Goal: Task Accomplishment & Management: Manage account settings

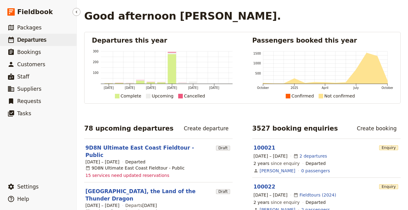
click at [38, 41] on span "Departures" at bounding box center [31, 40] width 29 height 6
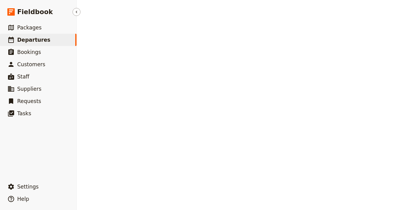
select select "UPDATED_AT"
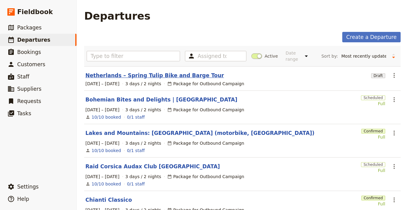
click at [157, 75] on link "Netherlands – Spring Tulip Bike and Barge Tour" at bounding box center [154, 75] width 138 height 7
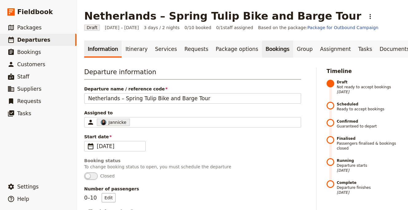
click at [262, 48] on link "Bookings" at bounding box center [277, 49] width 31 height 17
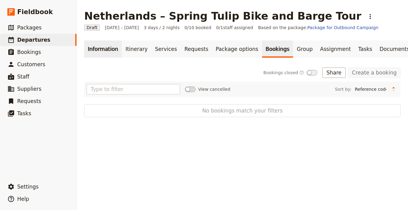
click at [105, 50] on link "Information" at bounding box center [102, 49] width 37 height 17
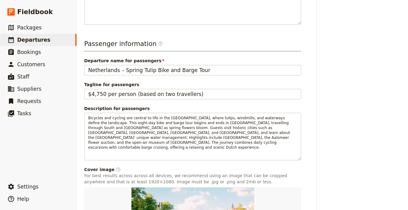
scroll to position [331, 0]
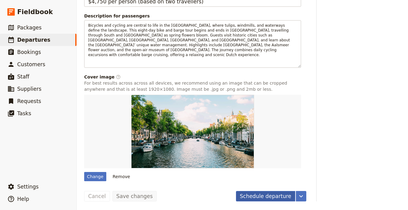
click at [255, 191] on button "Schedule departure" at bounding box center [266, 196] width 60 height 10
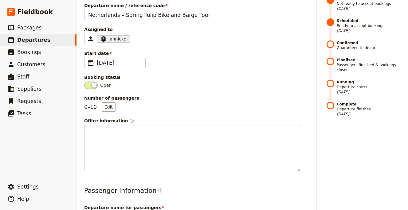
scroll to position [0, 0]
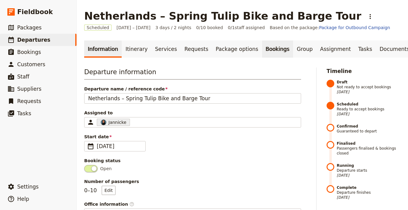
click at [262, 52] on link "Bookings" at bounding box center [277, 49] width 31 height 17
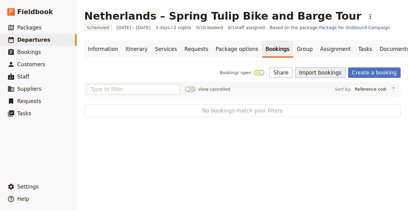
click at [321, 72] on button "Import bookings" at bounding box center [320, 73] width 50 height 10
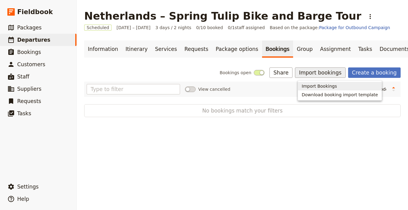
click at [314, 84] on span "Import Bookings" at bounding box center [318, 86] width 35 height 6
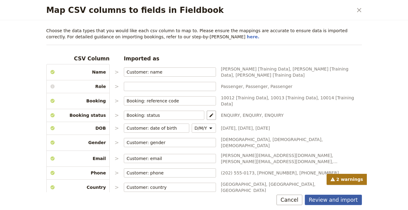
click at [327, 204] on button "Review and import" at bounding box center [333, 200] width 57 height 10
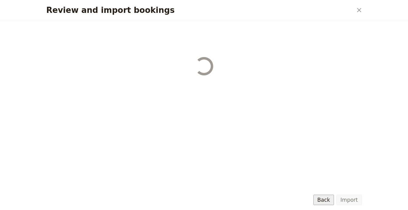
select select "68b002b7cac3c784cf00db27"
select select "68b002b7cac3c784cf00db28"
select select "68b002b7cac3c784cf00db29"
select select "68b002b7cac3c784cf00db2a"
select select "650e1b8d408bbede5b0c6045"
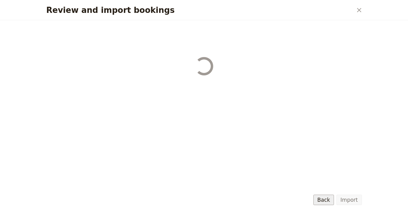
select select "68b002b7cac3c784cf00db2c"
select select "68b002b7cac3c784cf00db2d"
select select "68b002b7cac3c784cf00db2e"
select select "68b002b7cac3c784cf00db2f"
select select "68b002b7cac3c784cf00db30"
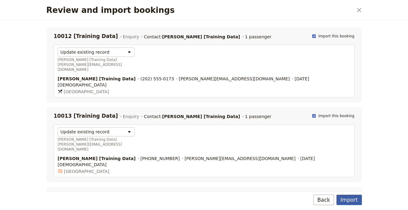
click at [349, 195] on button "Import" at bounding box center [348, 200] width 25 height 10
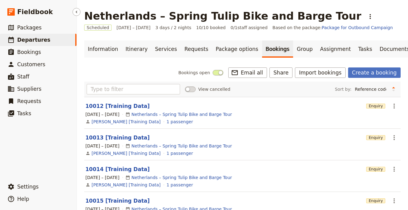
click at [64, 40] on link "​ Departures" at bounding box center [38, 40] width 76 height 12
select select "UPDATED_AT"
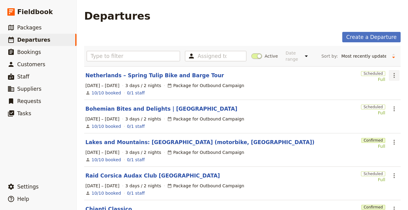
click at [391, 79] on icon "Actions" at bounding box center [393, 75] width 7 height 7
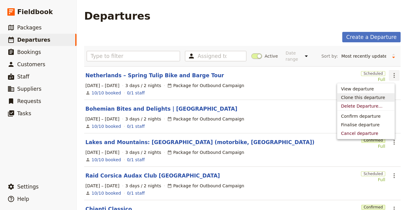
click at [380, 99] on span "Clone this departure" at bounding box center [363, 98] width 44 height 6
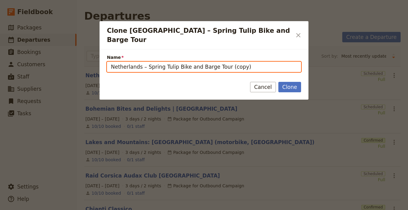
click at [243, 62] on input "Netherlands – Spring Tulip Bike and Barge Tour (copy)" at bounding box center [204, 67] width 194 height 10
paste input "10 Day Irish Highlights Tour"
type input "10 Day Irish Highlights Tour"
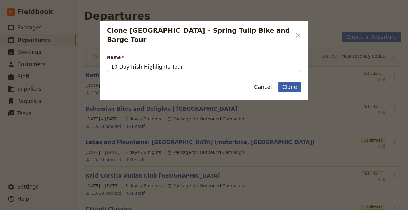
click at [289, 82] on button "Clone" at bounding box center [289, 87] width 23 height 10
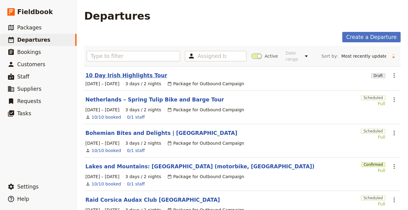
click at [122, 78] on link "10 Day Irish Highlights Tour" at bounding box center [126, 75] width 82 height 7
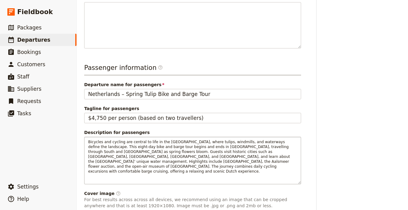
scroll to position [298, 0]
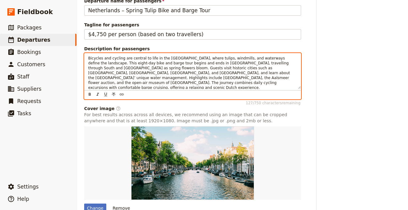
click at [190, 78] on span "Bicycles and cycling are central to life in the [GEOGRAPHIC_DATA], where tulips…" at bounding box center [189, 73] width 203 height 34
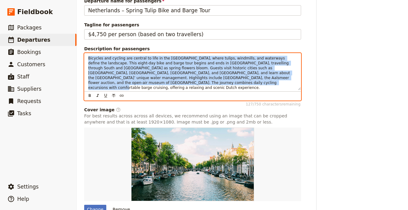
click at [190, 78] on span "Bicycles and cycling are central to life in the [GEOGRAPHIC_DATA], where tulips…" at bounding box center [189, 73] width 203 height 34
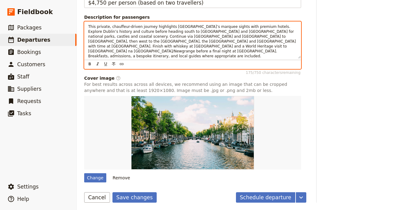
scroll to position [331, 0]
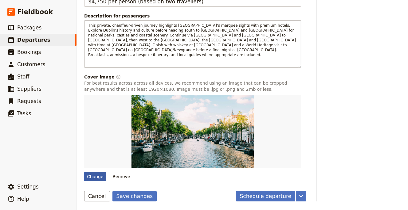
click at [100, 174] on div "Change" at bounding box center [95, 176] width 22 height 9
click at [84, 172] on input "Change" at bounding box center [84, 172] width 0 height 0
type input "C:\fakepath\AdobeStock_229451412-scaled (1).jpeg"
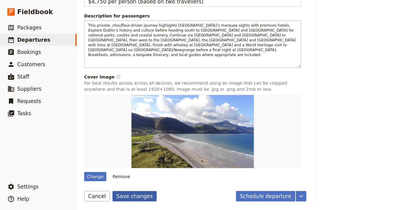
click at [128, 197] on button "Save changes" at bounding box center [134, 196] width 45 height 10
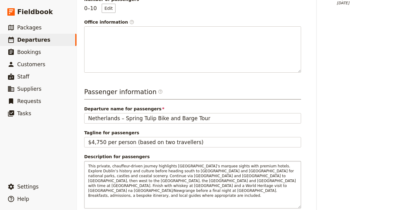
scroll to position [0, 0]
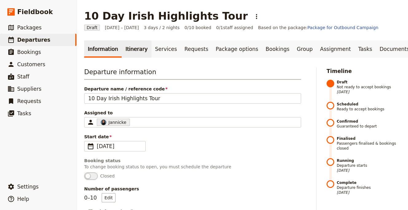
click at [137, 50] on link "Itinerary" at bounding box center [136, 49] width 29 height 17
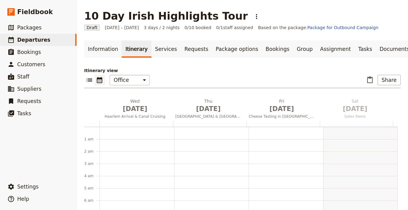
scroll to position [80, 0]
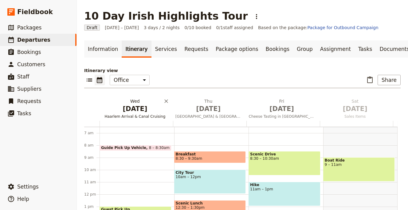
click at [128, 98] on h2 "Wed Dec 31 Haarlem Arrival & Canal Cruising" at bounding box center [135, 105] width 66 height 15
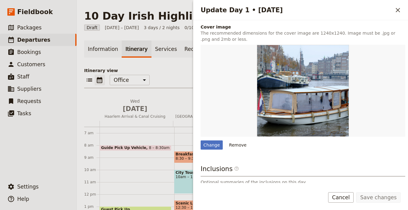
scroll to position [188, 0]
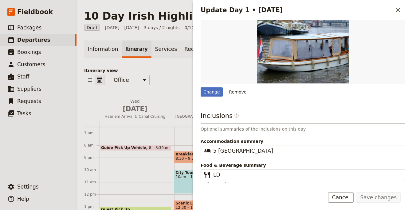
click at [215, 94] on div "Day title Haarlem Arrival & Canal Cruising Departure start Departure end Short …" at bounding box center [302, 12] width 204 height 350
click at [216, 87] on div "Change" at bounding box center [211, 91] width 22 height 9
click at [200, 87] on input "Change" at bounding box center [200, 87] width 0 height 0
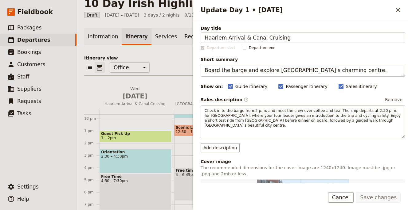
scroll to position [143, 0]
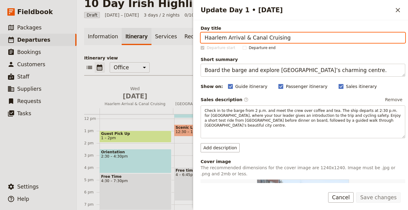
click at [302, 41] on input "Haarlem Arrival & Canal Cruising" at bounding box center [302, 38] width 204 height 10
paste input "Arrive in [GEOGRAPHIC_DATA] & The [GEOGRAPHIC_DATA]"
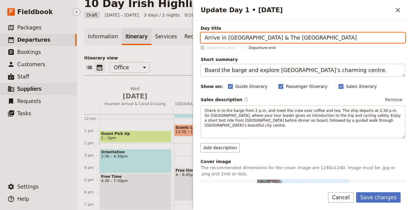
type input "Arrive in [GEOGRAPHIC_DATA] & The [GEOGRAPHIC_DATA]"
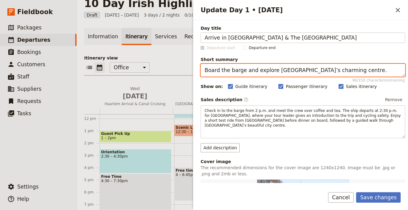
click at [236, 76] on textarea "Board the barge and explore Haarlem’s charming centre." at bounding box center [302, 70] width 204 height 13
click at [236, 75] on textarea "Board the barge and explore Haarlem’s charming centre." at bounding box center [302, 70] width 204 height 13
paste textarea "Chauffeured arrival, settle into The Westbury and explore Dublin at your own pac"
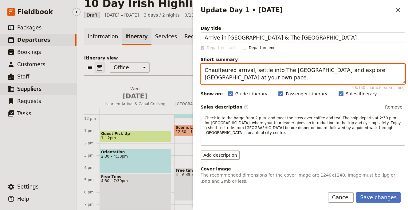
type textarea "Chauffeured arrival, settle into The [GEOGRAPHIC_DATA] and explore [GEOGRAPHIC_…"
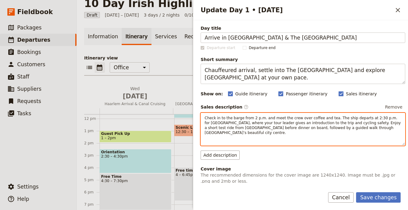
click at [264, 128] on span "Check in to the barge from 2 p.m. and meet the crew over coffee and tea. The sh…" at bounding box center [302, 125] width 197 height 19
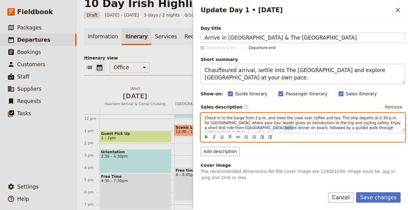
click at [264, 128] on span "Check in to the barge from 2 p.m. and meet the crew over coffee and tea. The sh…" at bounding box center [302, 125] width 197 height 19
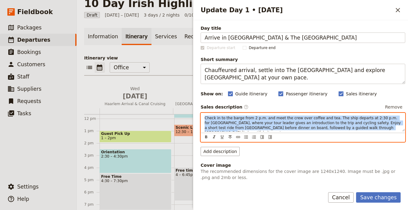
click at [264, 128] on span "Check in to the barge from 2 p.m. and meet the crew over coffee and tea. The sh…" at bounding box center [302, 125] width 197 height 19
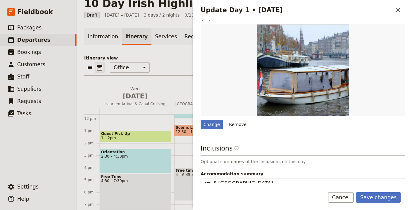
scroll to position [206, 0]
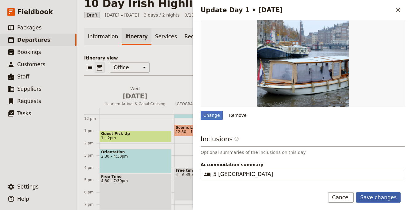
click at [375, 196] on button "Save changes" at bounding box center [378, 197] width 45 height 10
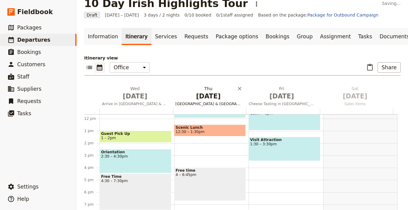
click at [214, 103] on span "Keukenhof Gardens & Leiden" at bounding box center [208, 104] width 71 height 5
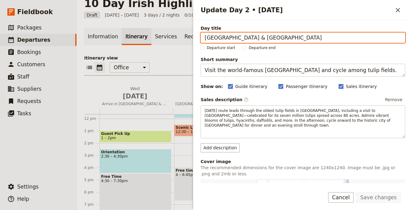
paste input "[GEOGRAPHIC_DATA], Trinity & Guinness"
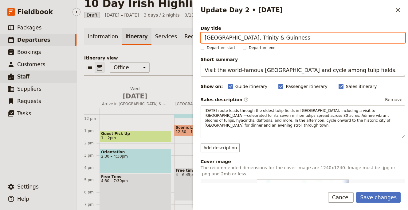
type input "[GEOGRAPHIC_DATA], Trinity & Guinness"
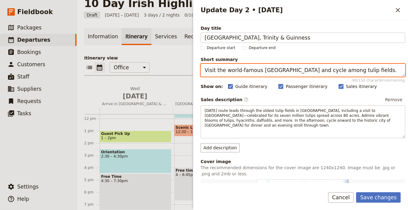
click at [223, 65] on textarea "Visit the world-famous Keukenhof Gardens and cycle among tulip fields." at bounding box center [302, 70] width 204 height 13
paste textarea "Private walking tour: Dublin Castle, Trinity’s Book of Kells, Temple Bar and Gu…"
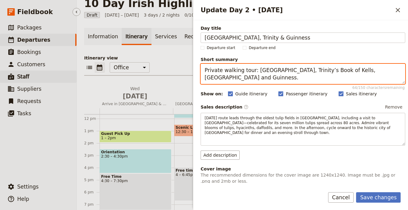
type textarea "Private walking tour: [GEOGRAPHIC_DATA], Trinity’s Book of Kells, [GEOGRAPHIC_D…"
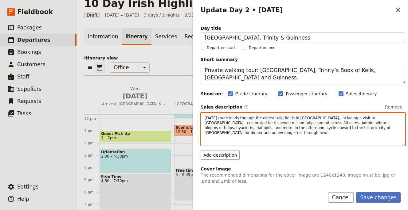
click at [235, 118] on span "Today’s route leads through the oldest tulip fields in Holland, including a vis…" at bounding box center [297, 125] width 187 height 19
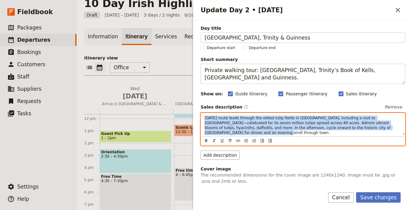
click at [235, 119] on span "Today’s route leads through the oldest tulip fields in Holland, including a vis…" at bounding box center [297, 125] width 187 height 19
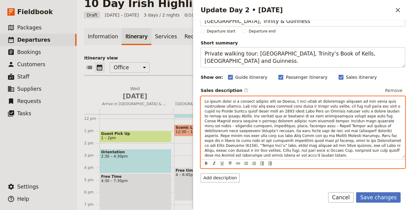
scroll to position [171, 0]
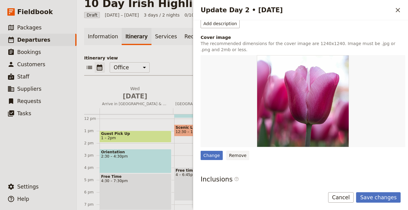
click at [237, 154] on button "Remove" at bounding box center [237, 155] width 23 height 9
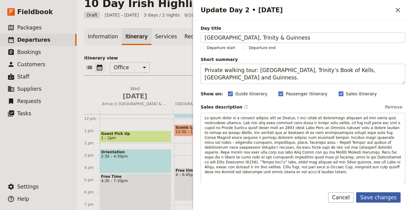
click at [375, 195] on button "Save changes" at bounding box center [378, 197] width 45 height 10
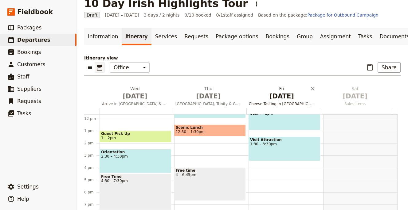
click at [274, 97] on span "[DATE]" at bounding box center [282, 96] width 66 height 9
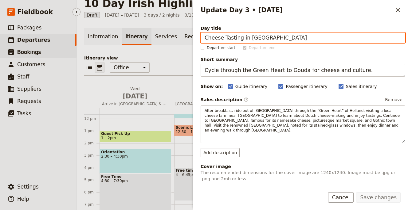
paste input "Rock of Cashel & [GEOGRAPHIC_DATA]"
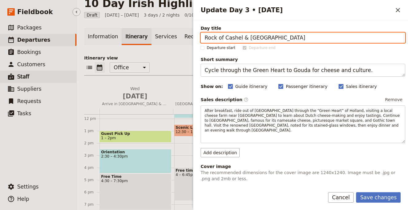
type input "Rock of Cashel & [GEOGRAPHIC_DATA]"
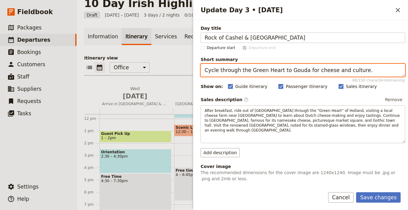
click at [263, 72] on textarea "Cycle through the Green Heart to Gouda for cheese and culture." at bounding box center [302, 70] width 204 height 13
paste textarea "Visit the Rock of Cashel, kiss the Blarney Stone, and continue to Cork"
type textarea "Visit the Rock of Cashel, kiss the Blarney Stone, and continue to [GEOGRAPHIC_D…"
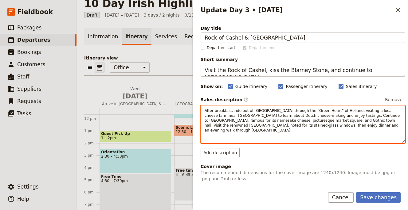
click at [241, 115] on span "After breakfast, ride out of Leiden through the “Green Heart” of Holland, visit…" at bounding box center [302, 121] width 196 height 24
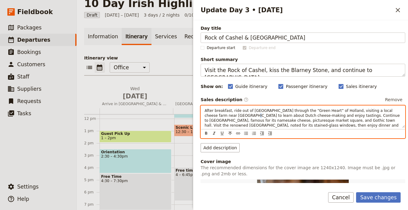
click at [241, 115] on span "After breakfast, ride out of Leiden through the “Green Heart” of Holland, visit…" at bounding box center [302, 121] width 196 height 24
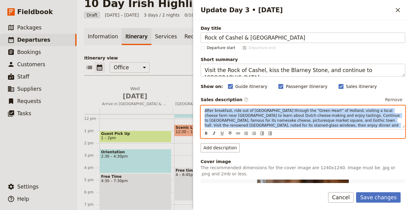
click at [241, 115] on span "After breakfast, ride out of Leiden through the “Green Heart” of Holland, visit…" at bounding box center [302, 121] width 196 height 24
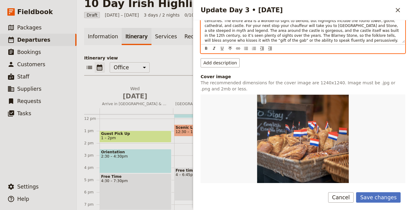
scroll to position [193, 0]
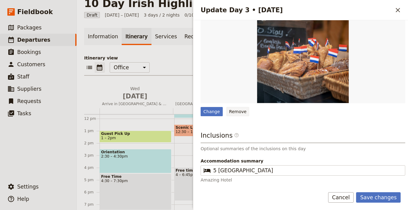
click at [238, 115] on button "Remove" at bounding box center [237, 111] width 23 height 9
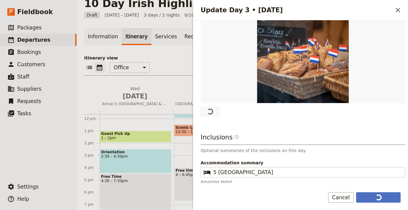
scroll to position [0, 0]
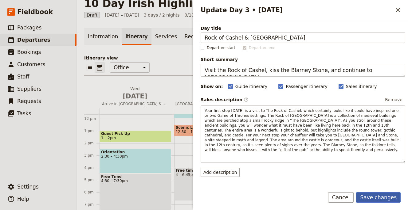
click at [376, 195] on button "Save changes" at bounding box center [378, 197] width 45 height 10
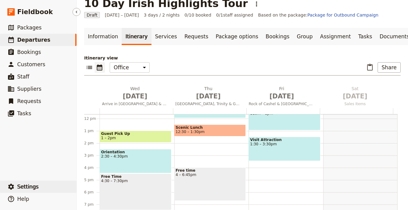
click at [41, 181] on button "​ Settings" at bounding box center [38, 187] width 76 height 12
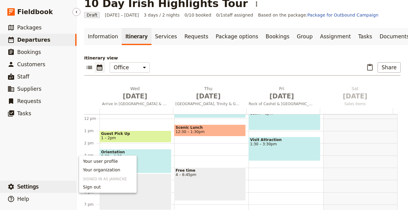
click at [37, 185] on button "​ Settings" at bounding box center [38, 187] width 76 height 12
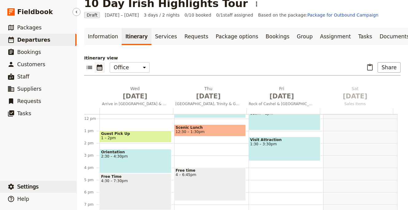
click at [37, 185] on button "​ Settings" at bounding box center [38, 187] width 76 height 12
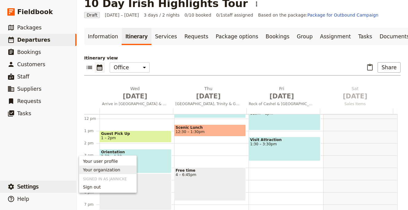
click at [115, 171] on span "Your organization" at bounding box center [101, 170] width 37 height 6
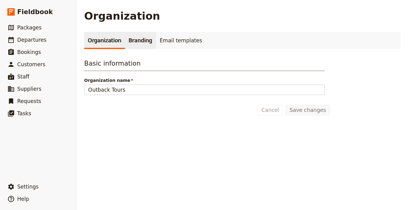
click at [136, 48] on link "Branding" at bounding box center [140, 40] width 31 height 17
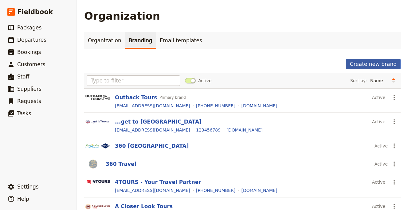
click at [355, 66] on button "Create new brand" at bounding box center [373, 64] width 55 height 10
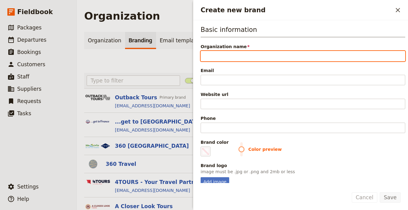
paste input "MV Luxury Travel Ltd"
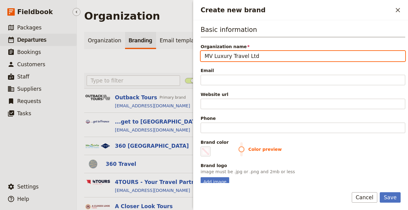
type input "MV Luxury Travel Ltd"
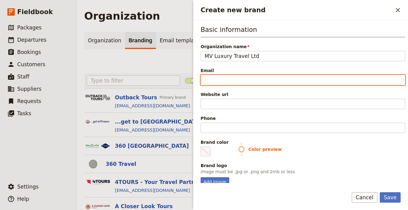
click at [229, 82] on input "Email" at bounding box center [302, 80] width 204 height 10
paste input "[EMAIL_ADDRESS][DOMAIN_NAME]"
click at [206, 80] on input "[EMAIL_ADDRESS][DOMAIN_NAME]" at bounding box center [302, 80] width 204 height 10
click at [292, 82] on input "[EMAIL_ADDRESS][DOMAIN_NAME]" at bounding box center [302, 80] width 204 height 10
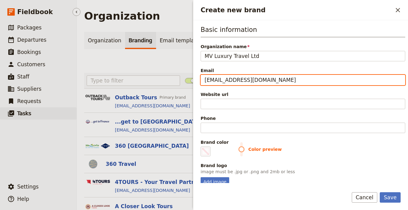
type input "[EMAIL_ADDRESS][DOMAIN_NAME]"
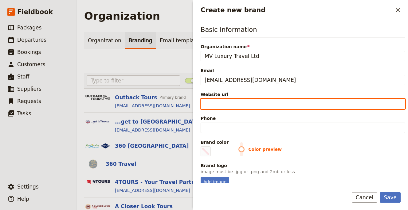
click at [247, 103] on input "Website url" at bounding box center [302, 104] width 204 height 10
paste input "https://luxuryirelandtours.com/"
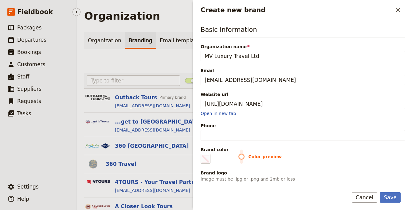
type input "https://luxuryirelandtours.com"
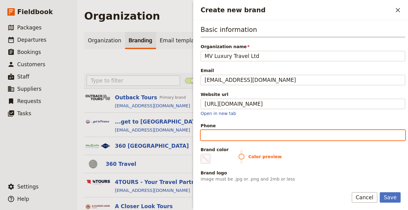
click at [230, 138] on input "Phone" at bounding box center [302, 135] width 204 height 10
paste input "+44 (0) 2890-991-045"
click at [250, 137] on input "+44 (0) 2890-991-045" at bounding box center [302, 135] width 204 height 10
click at [239, 137] on input "+44 (0) 2890-991045" at bounding box center [302, 135] width 204 height 10
click at [224, 135] on input "+44 (0) 2890991045" at bounding box center [302, 135] width 204 height 10
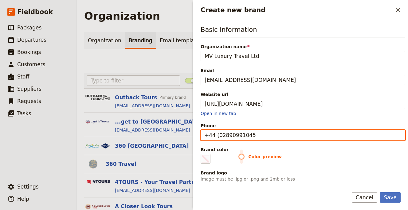
click at [218, 135] on input "+44 (02890991045" at bounding box center [302, 135] width 204 height 10
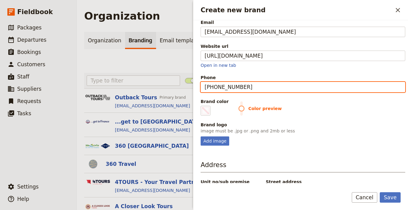
scroll to position [49, 0]
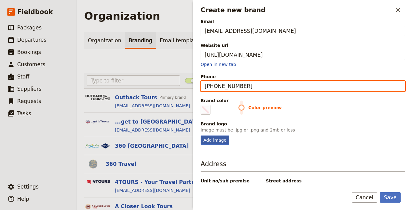
type input "[PHONE_NUMBER]"
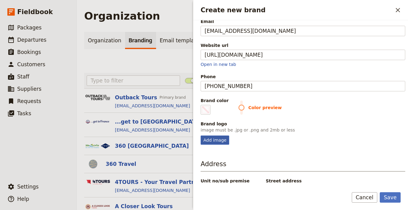
click at [215, 139] on div "Add image" at bounding box center [214, 140] width 29 height 9
click at [200, 136] on input "Add image" at bounding box center [200, 135] width 0 height 0
type input "C:\fakepath\luxury-ireland-tours.png"
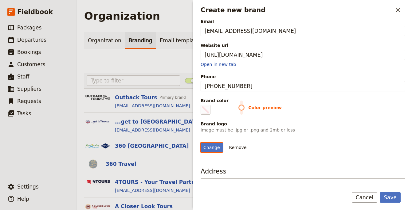
scroll to position [56, 0]
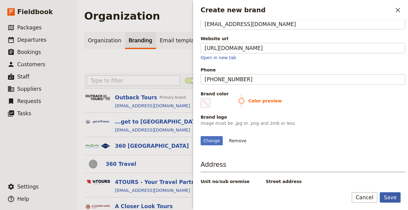
click at [388, 197] on button "Save" at bounding box center [389, 197] width 21 height 10
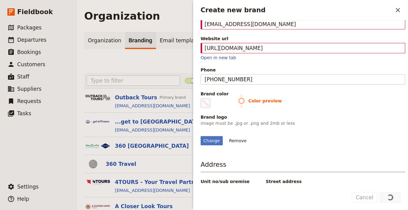
scroll to position [0, 0]
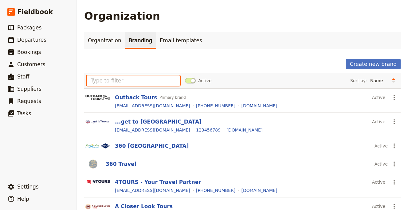
click at [125, 83] on input "text" at bounding box center [133, 81] width 93 height 10
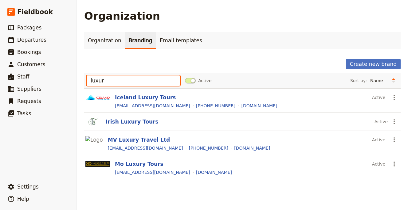
type input "luxur"
click at [146, 141] on button "MV Luxury Travel Ltd" at bounding box center [139, 139] width 62 height 7
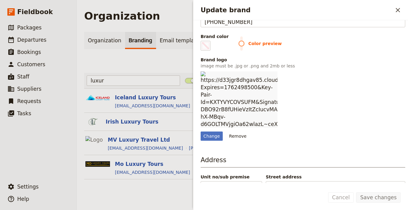
scroll to position [116, 0]
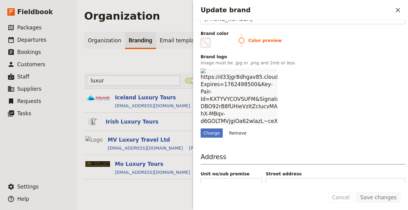
click at [204, 43] on span "Update brand" at bounding box center [205, 42] width 7 height 7
click at [202, 38] on input "#000000" at bounding box center [202, 37] width 0 height 0
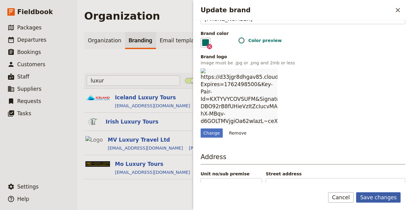
type input "#036c60"
click at [370, 199] on button "Save changes" at bounding box center [378, 197] width 45 height 10
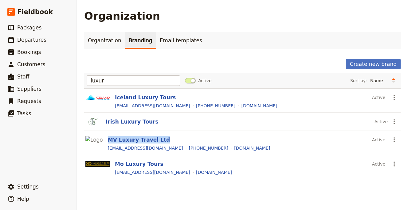
drag, startPoint x: 177, startPoint y: 139, endPoint x: 106, endPoint y: 140, distance: 71.2
click at [108, 141] on div "MV Luxury Travel Ltd" at bounding box center [239, 139] width 262 height 7
copy button "MV Luxury Travel Ltd"
click at [141, 139] on button "MV Luxury Travel Ltd" at bounding box center [139, 139] width 62 height 7
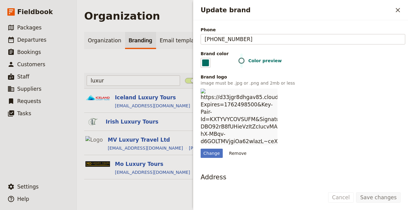
scroll to position [124, 0]
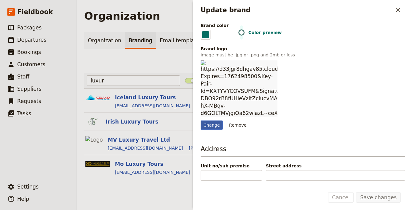
click at [212, 128] on div "Change" at bounding box center [211, 125] width 22 height 9
click at [200, 121] on input "Change" at bounding box center [200, 120] width 0 height 0
type input "C:\fakepath\0zYC-46w_400x400.png"
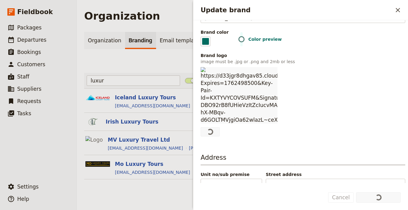
scroll to position [116, 0]
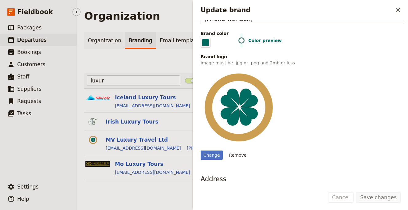
click at [70, 42] on link "​ Departures" at bounding box center [38, 40] width 76 height 12
select select "UPDATED_AT"
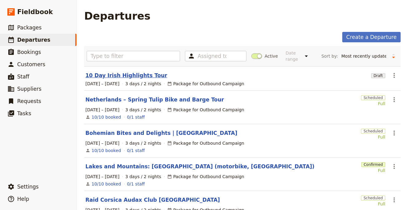
click at [135, 73] on link "10 Day Irish Highlights Tour" at bounding box center [126, 75] width 82 height 7
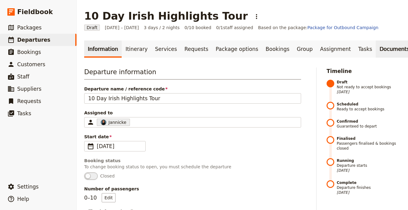
click at [375, 53] on link "Documents" at bounding box center [393, 49] width 37 height 17
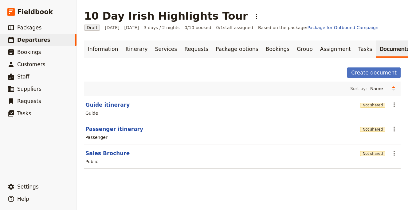
click at [117, 107] on button "Guide itinerary" at bounding box center [107, 104] width 44 height 7
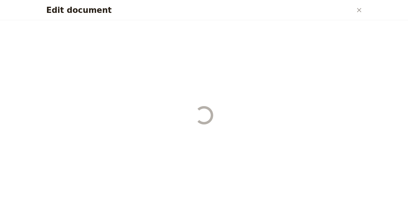
select select "STAFF"
select select "RUN_SHEET"
select select "LARGE"
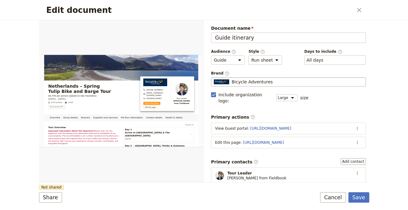
click at [245, 80] on span "Bicycle Adventures" at bounding box center [251, 82] width 41 height 6
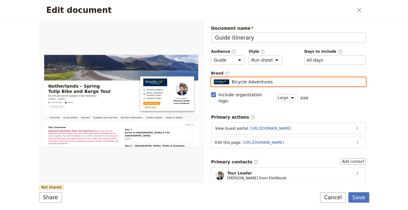
click at [214, 78] on input "Bicycle Adventures" at bounding box center [213, 77] width 0 height 0
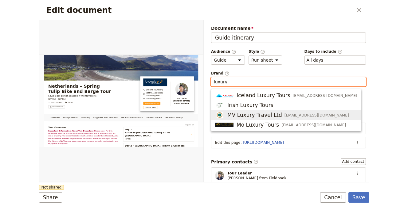
click at [284, 114] on span "[EMAIL_ADDRESS][DOMAIN_NAME]" at bounding box center [316, 115] width 64 height 5
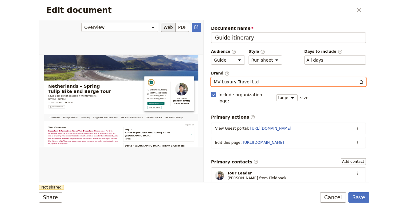
type input "MV Luxury Travel Ltd"
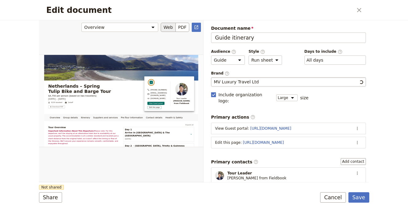
drag, startPoint x: 183, startPoint y: 177, endPoint x: 173, endPoint y: 181, distance: 11.5
click at [183, 177] on div "Edit document" at bounding box center [121, 101] width 164 height 162
click at [49, 200] on button "Share" at bounding box center [50, 197] width 23 height 10
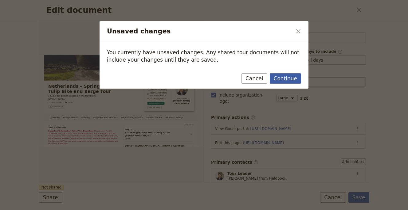
click at [282, 82] on button "Continue" at bounding box center [285, 78] width 31 height 10
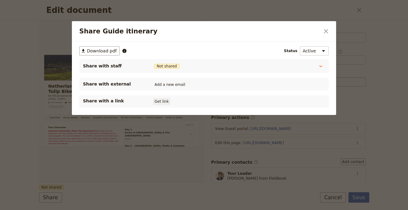
click at [164, 102] on button "Get link" at bounding box center [161, 101] width 17 height 7
drag, startPoint x: 320, startPoint y: 35, endPoint x: 312, endPoint y: 38, distance: 8.6
click at [320, 35] on div "Share Guide itinerary ​" at bounding box center [204, 31] width 264 height 20
click at [324, 33] on icon "Close dialog" at bounding box center [326, 31] width 4 height 4
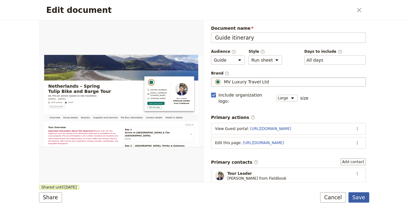
click at [364, 199] on button "Save" at bounding box center [358, 197] width 21 height 10
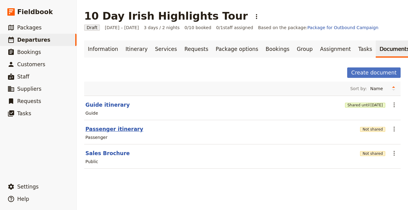
click at [127, 129] on button "Passenger itinerary" at bounding box center [114, 129] width 58 height 7
select select "PASSENGER"
select select "RUN_SHEET"
select select "LARGE"
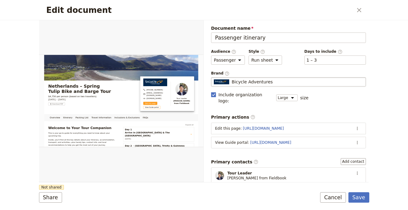
click at [251, 80] on span "Bicycle Adventures" at bounding box center [251, 82] width 41 height 6
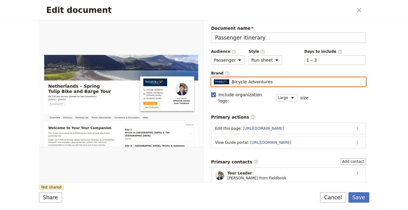
click at [214, 78] on input "Bicycle Adventures" at bounding box center [213, 77] width 0 height 0
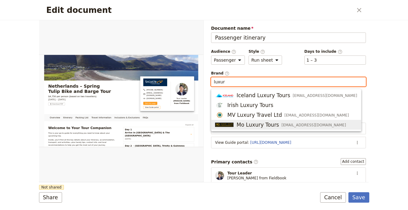
click at [256, 117] on span "MV Luxury Travel Ltd" at bounding box center [254, 114] width 55 height 7
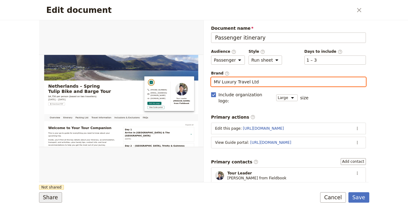
type input "MV Luxury Travel Ltd"
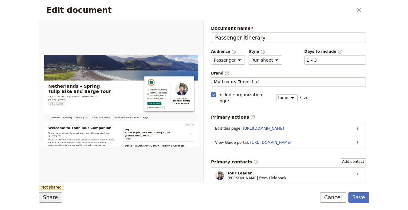
click at [49, 195] on button "Share" at bounding box center [50, 197] width 23 height 10
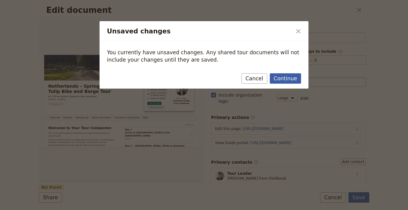
click at [276, 78] on button "Continue" at bounding box center [285, 78] width 31 height 10
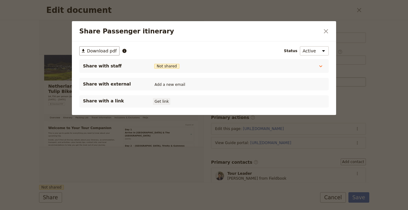
click at [164, 102] on button "Get link" at bounding box center [161, 101] width 17 height 7
click at [321, 33] on button "​" at bounding box center [326, 31] width 10 height 10
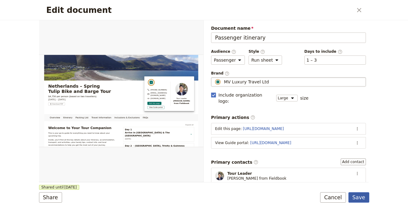
click at [359, 197] on button "Save" at bounding box center [358, 197] width 21 height 10
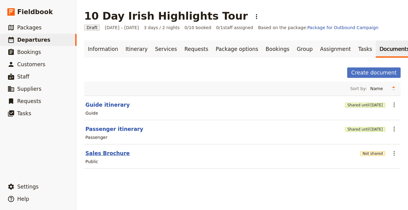
click at [114, 155] on button "Sales Brochure" at bounding box center [107, 153] width 44 height 7
select select "DEFAULT"
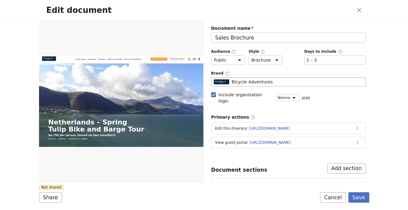
click at [271, 82] on div "Bicycle Adventures" at bounding box center [288, 82] width 149 height 6
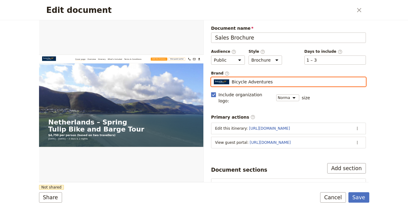
click at [214, 78] on input "Bicycle Adventures" at bounding box center [213, 77] width 0 height 0
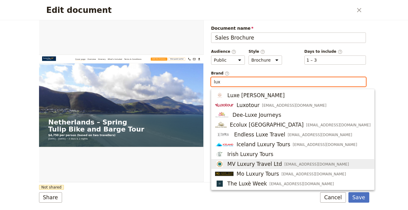
click at [273, 163] on span "MV Luxury Travel Ltd" at bounding box center [254, 164] width 55 height 7
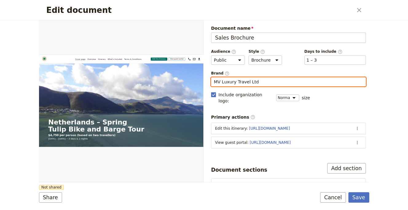
type input "MV Luxury Travel Ltd"
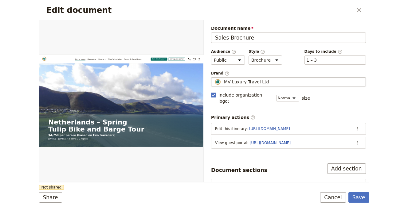
drag, startPoint x: 175, startPoint y: 183, endPoint x: 110, endPoint y: 191, distance: 65.5
click at [175, 183] on form "Web PDF ​ Document name Sales Brochure Preview Audience ​ Public Passenger Guid…" at bounding box center [204, 115] width 330 height 190
click at [59, 200] on button "Share" at bounding box center [50, 197] width 23 height 10
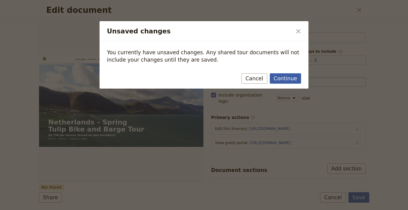
click at [276, 79] on button "Continue" at bounding box center [285, 78] width 31 height 10
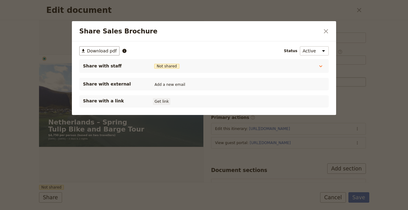
click at [156, 100] on button "Get link" at bounding box center [161, 101] width 17 height 7
click at [333, 33] on div "Share Sales Brochure ​" at bounding box center [204, 31] width 264 height 20
click at [329, 32] on icon "Close dialog" at bounding box center [325, 31] width 7 height 7
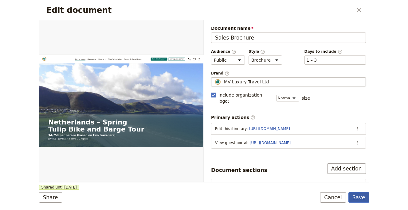
click at [361, 194] on button "Save" at bounding box center [358, 197] width 21 height 10
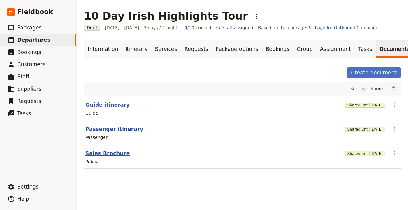
click at [109, 154] on button "Sales Brochure" at bounding box center [107, 153] width 44 height 7
select select "DEFAULT"
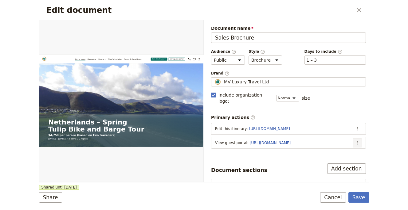
click at [355, 141] on icon "Actions" at bounding box center [357, 143] width 5 height 5
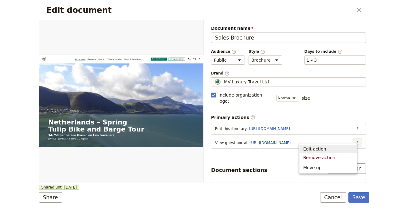
click at [333, 150] on span "Edit action" at bounding box center [328, 149] width 50 height 6
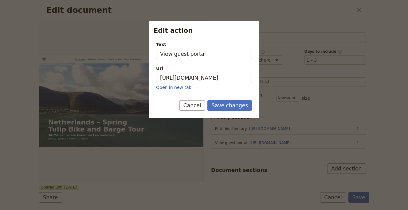
click at [239, 72] on div "Url https://trips.fieldbook.com/d/eG_et5tGnA-dDyqJQ-dw2 Open in new tab" at bounding box center [204, 77] width 96 height 25
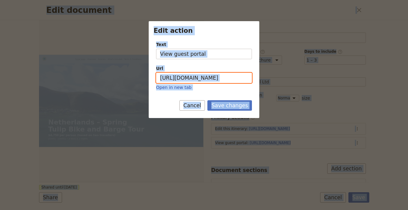
click at [238, 76] on input "https://trips.fieldbook.com/d/eG_et5tGnA-dDyqJQ-dw2" at bounding box center [204, 78] width 96 height 10
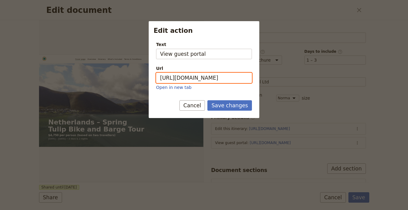
click at [238, 76] on input "https://trips.fieldbook.com/d/eG_et5tGnA-dDyqJQ-dw2" at bounding box center [204, 78] width 96 height 10
paste input "6lQIB3TJjCfjnAhxistMS"
type input "[URL][DOMAIN_NAME]"
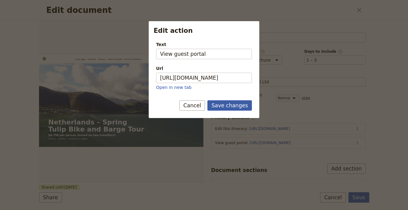
click at [232, 104] on button "Save changes" at bounding box center [229, 105] width 45 height 10
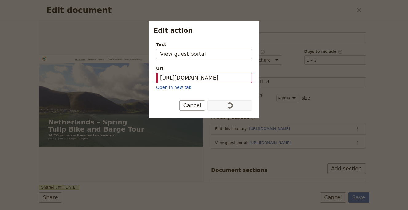
scroll to position [0, 0]
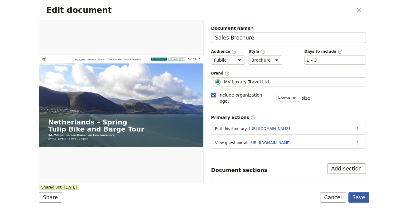
click at [352, 196] on button "Save" at bounding box center [358, 197] width 21 height 10
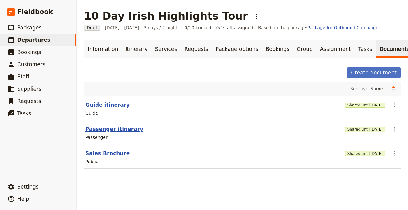
click at [115, 128] on button "Passenger itinerary" at bounding box center [114, 129] width 58 height 7
select select "PASSENGER"
select select "RUN_SHEET"
select select "LARGE"
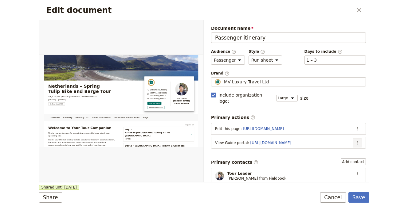
click at [355, 141] on icon "Actions" at bounding box center [357, 143] width 5 height 5
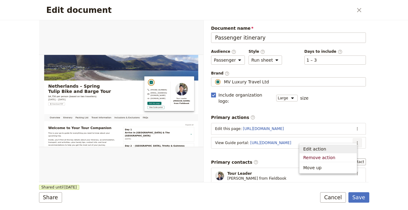
click at [336, 149] on span "Edit action" at bounding box center [328, 149] width 50 height 6
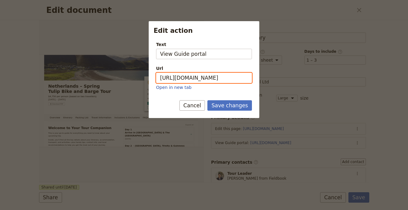
click at [199, 80] on input "https://trips.fieldbook.com/d/f_u7fdPrjwKVWsezqmLdQ" at bounding box center [204, 78] width 96 height 10
paste input "vFT-id2csWFn_tsW4_Mka"
type input "[URL][DOMAIN_NAME]"
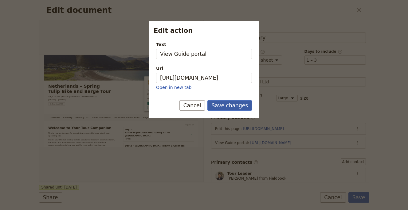
click at [233, 104] on button "Save changes" at bounding box center [229, 105] width 45 height 10
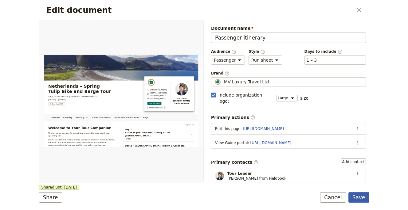
click at [364, 203] on form "Overview Itinerary Packing List Travel Information Inclusions & Exclusions FAQs…" at bounding box center [204, 115] width 330 height 190
click at [363, 200] on button "Save" at bounding box center [358, 197] width 21 height 10
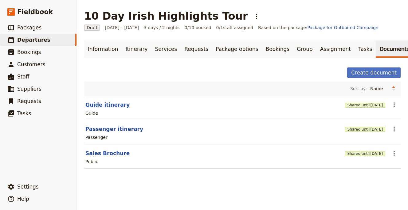
click at [115, 103] on button "Guide itinerary" at bounding box center [107, 104] width 44 height 7
select select "STAFF"
select select "RUN_SHEET"
select select "LARGE"
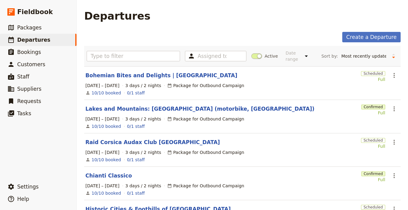
select select "UPDATED_AT"
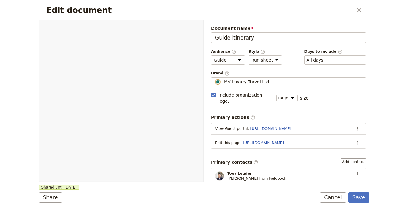
select select "STAFF"
select select "RUN_SHEET"
select select "LARGE"
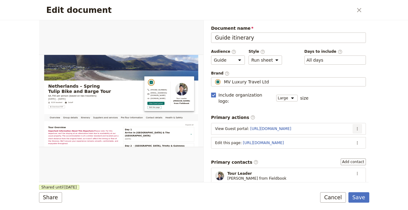
click at [355, 126] on icon "Actions" at bounding box center [357, 128] width 5 height 5
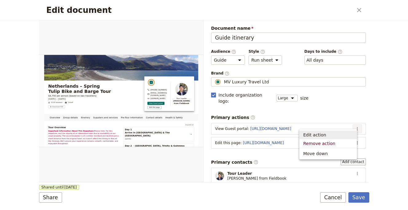
click at [331, 135] on span "Edit action" at bounding box center [328, 135] width 50 height 6
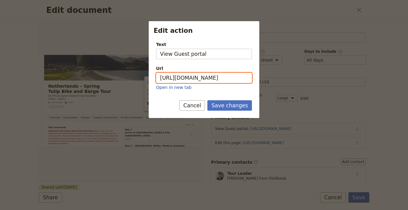
click at [224, 76] on input "https://trips.fieldbook.com/d/eG_et5tGnA-dDyqJQ-dw2" at bounding box center [204, 78] width 96 height 10
paste input "6lQIB3TJjCfjnAhxistMS"
type input "[URL][DOMAIN_NAME]"
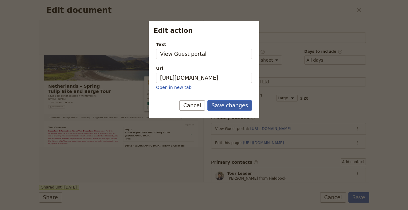
click at [224, 106] on button "Save changes" at bounding box center [229, 105] width 45 height 10
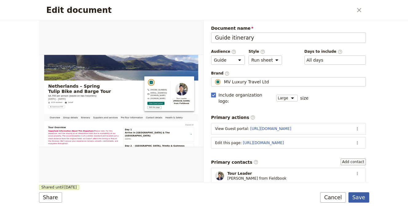
click at [356, 199] on button "Save" at bounding box center [358, 197] width 21 height 10
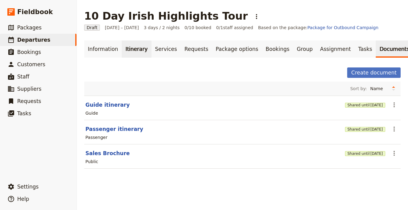
click at [142, 47] on link "Itinerary" at bounding box center [136, 49] width 29 height 17
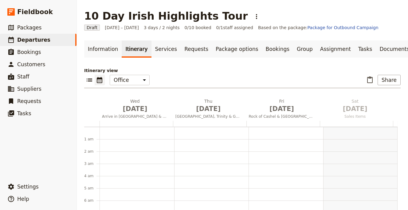
scroll to position [80, 0]
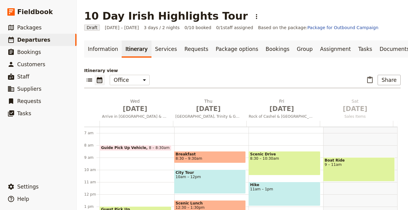
click at [239, 37] on main "10 Day Irish Highlights Tour ​ Draft 31 Dec 2025 – 2 Jan 2026 3 days / 2 nights…" at bounding box center [242, 143] width 331 height 286
click at [104, 48] on link "Information" at bounding box center [102, 49] width 37 height 17
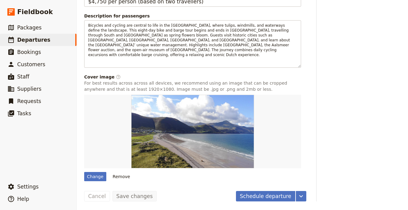
scroll to position [31, 0]
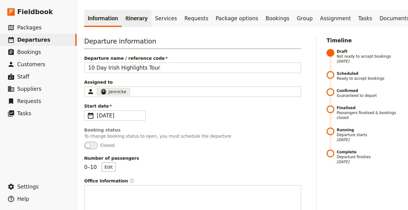
click at [130, 24] on link "Itinerary" at bounding box center [136, 18] width 29 height 17
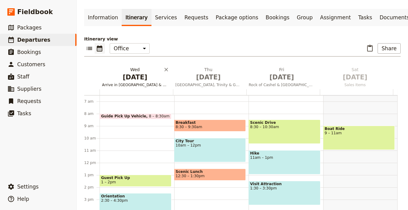
scroll to position [32, 0]
click at [142, 84] on span "Arrive in [GEOGRAPHIC_DATA] & The [GEOGRAPHIC_DATA]" at bounding box center [134, 84] width 71 height 5
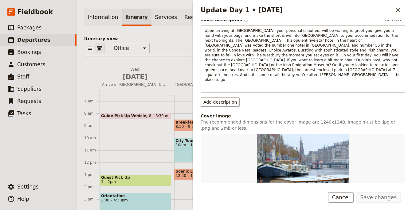
scroll to position [131, 0]
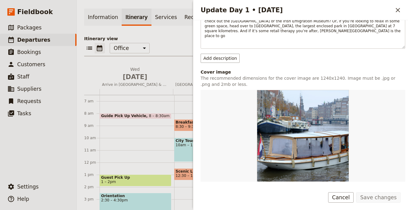
click at [206, 186] on div "Change" at bounding box center [211, 190] width 22 height 9
click at [200, 185] on input "Change" at bounding box center [200, 185] width 0 height 0
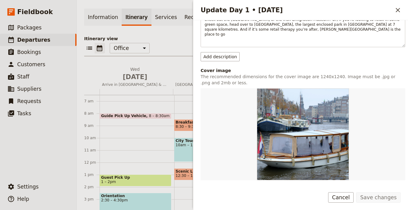
scroll to position [137, 0]
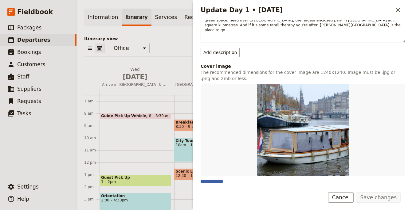
click at [212, 180] on div "Change" at bounding box center [211, 184] width 22 height 9
click at [200, 180] on input "Change" at bounding box center [200, 180] width 0 height 0
type input "C:\fakepath\gregory-dalleau-KT4dOfvtZSg-unsplash (1).jpg"
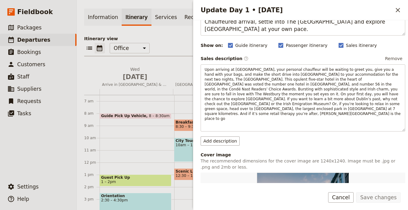
scroll to position [198, 0]
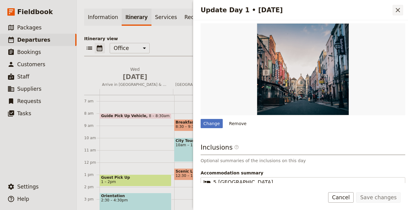
click at [398, 9] on icon "Close drawer" at bounding box center [397, 9] width 7 height 7
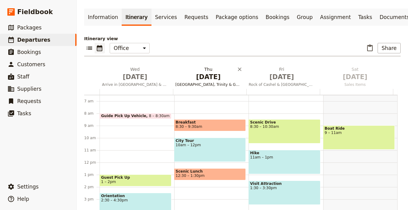
click at [211, 79] on span "[DATE]" at bounding box center [208, 76] width 66 height 9
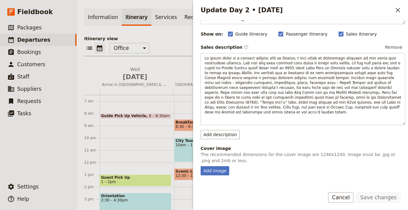
scroll to position [134, 0]
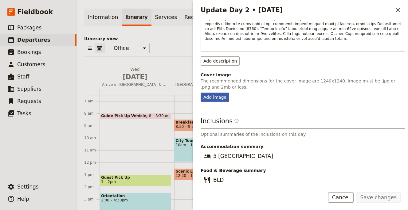
click at [216, 96] on div "Add image" at bounding box center [214, 97] width 29 height 9
click at [200, 93] on input "Add image" at bounding box center [200, 92] width 0 height 0
type input "C:\fakepath\lisa-fecker-V-B9sHnqeR4-unsplash (1).jpg"
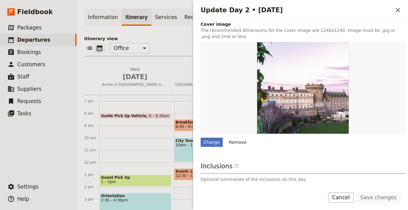
scroll to position [195, 0]
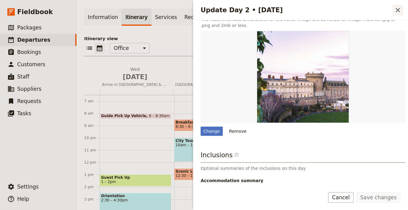
click at [396, 9] on icon "Close drawer" at bounding box center [397, 9] width 7 height 7
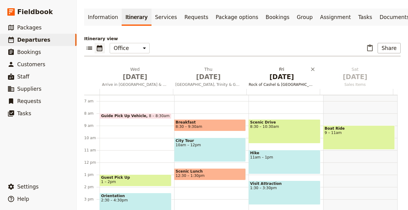
click at [283, 80] on span "[DATE]" at bounding box center [282, 76] width 66 height 9
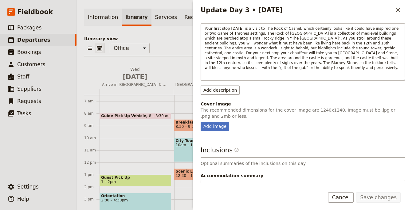
scroll to position [127, 0]
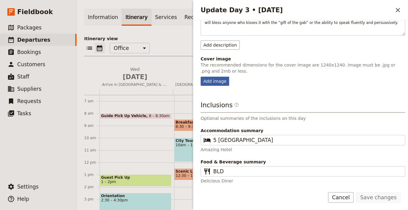
click at [216, 84] on div "Add image" at bounding box center [214, 81] width 29 height 9
click at [200, 77] on input "Add image" at bounding box center [200, 76] width 0 height 0
type input "C:\fakepath\love-to-visit-ireland-0oJppOb5qkE-unsplash (1).jpg"
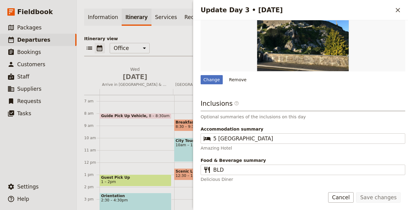
scroll to position [173, 0]
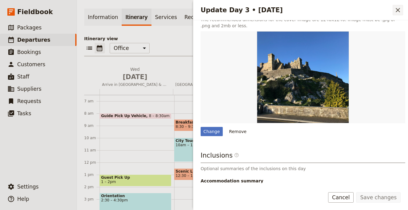
click at [395, 11] on icon "Close drawer" at bounding box center [397, 9] width 7 height 7
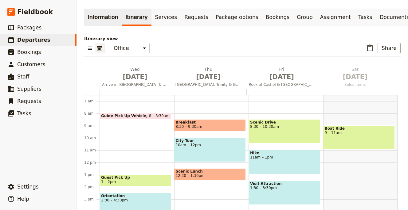
click at [99, 17] on link "Information" at bounding box center [102, 17] width 37 height 17
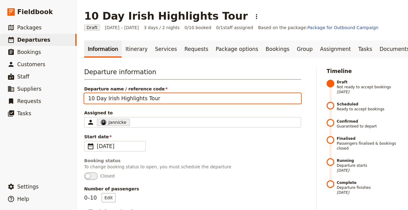
click at [158, 95] on input "10 Day Irish Highlights Tour" at bounding box center [192, 98] width 217 height 10
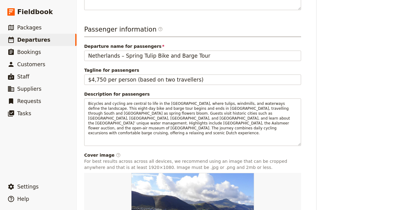
scroll to position [179, 0]
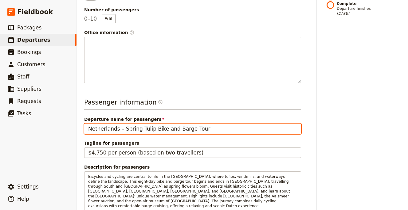
click at [156, 127] on input "Netherlands – Spring Tulip Bike and Barge Tour" at bounding box center [192, 129] width 217 height 10
paste input "10 Day Irish Highlights"
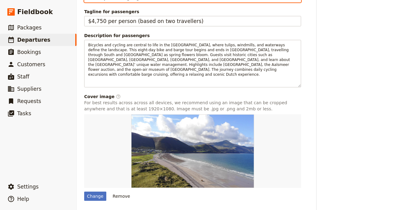
scroll to position [331, 0]
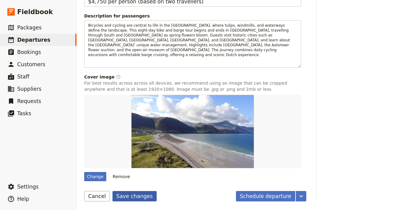
type input "10 Day Irish Highlights Tour"
click at [138, 196] on button "Save changes" at bounding box center [134, 196] width 45 height 10
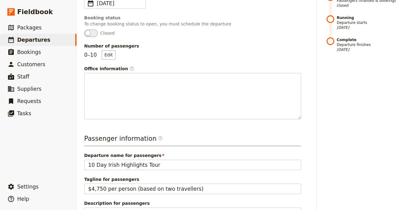
scroll to position [306, 0]
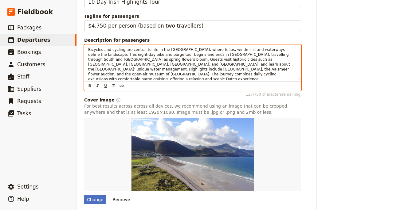
click at [139, 61] on span "Bicycles and cycling are central to life in the [GEOGRAPHIC_DATA], where tulips…" at bounding box center [189, 65] width 203 height 34
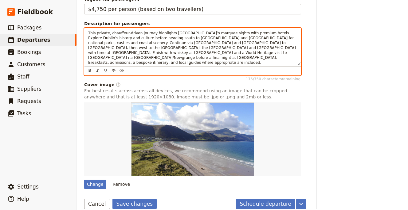
scroll to position [331, 0]
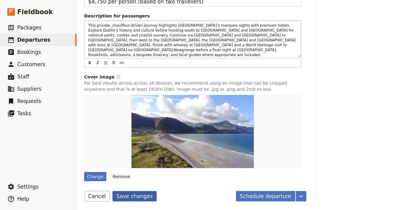
click at [144, 198] on button "Save changes" at bounding box center [134, 196] width 45 height 10
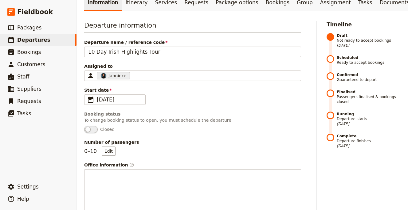
scroll to position [0, 0]
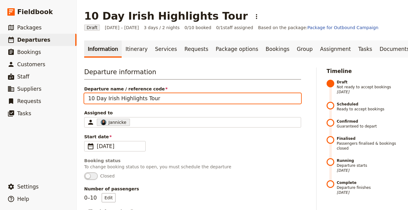
click at [152, 100] on input "10 Day Irish Highlights Tour" at bounding box center [192, 98] width 217 height 10
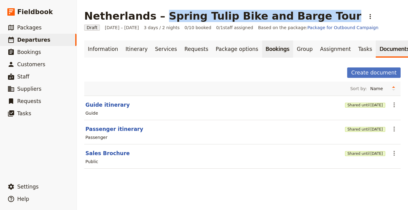
click at [262, 52] on link "Bookings" at bounding box center [277, 49] width 31 height 17
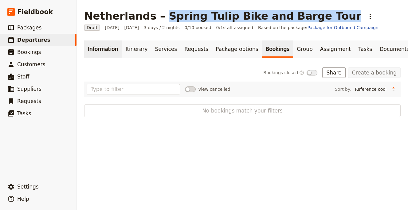
click at [105, 54] on link "Information" at bounding box center [102, 49] width 37 height 17
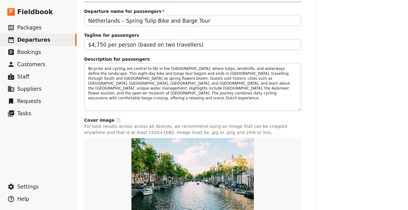
scroll to position [331, 0]
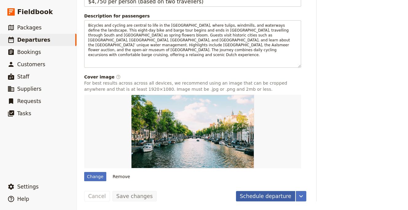
click at [253, 199] on button "Schedule departure" at bounding box center [266, 196] width 60 height 10
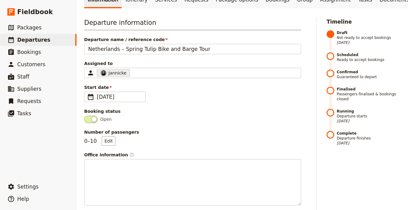
scroll to position [0, 0]
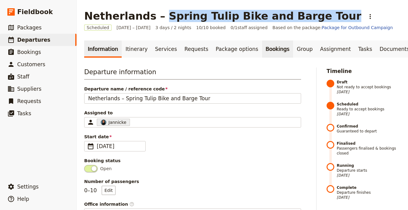
click at [262, 52] on link "Bookings" at bounding box center [277, 49] width 31 height 17
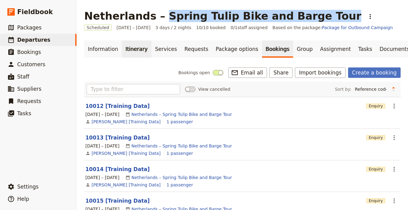
drag, startPoint x: 334, startPoint y: 72, endPoint x: 134, endPoint y: 56, distance: 200.5
click at [137, 59] on div "Information Itinerary Services Requests Package options Bookings Group Assignme…" at bounding box center [242, 199] width 316 height 317
click at [63, 47] on link "​ Bookings" at bounding box center [38, 52] width 76 height 12
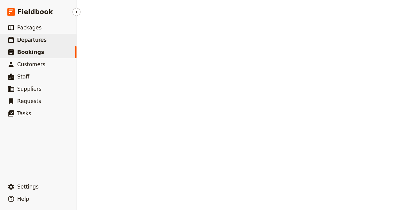
click at [60, 40] on link "​ Departures" at bounding box center [38, 40] width 76 height 12
select select "UPDATED_AT"
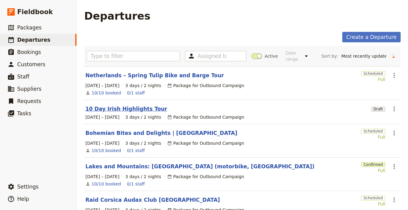
click at [142, 108] on link "10 Day Irish Highlights Tour" at bounding box center [126, 108] width 82 height 7
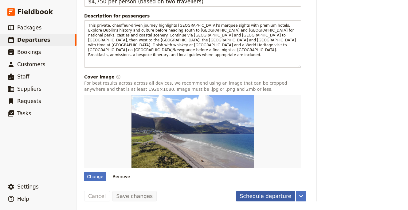
click at [246, 195] on button "Schedule departure" at bounding box center [266, 196] width 60 height 10
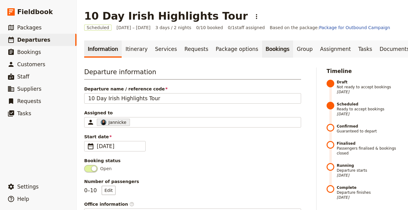
click at [270, 52] on link "Bookings" at bounding box center [277, 49] width 31 height 17
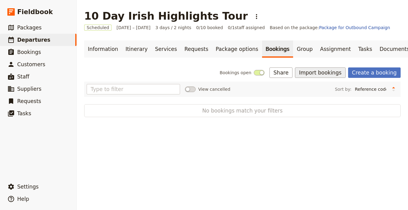
click at [319, 73] on button "Import bookings" at bounding box center [320, 73] width 50 height 10
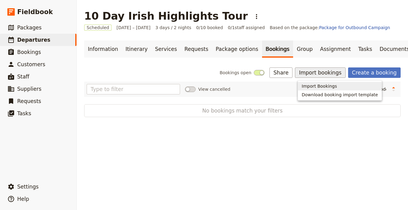
click at [320, 87] on span "Import Bookings" at bounding box center [318, 86] width 35 height 6
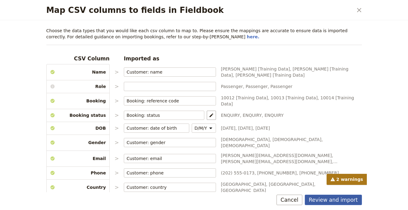
click at [348, 200] on button "Review and import" at bounding box center [333, 200] width 57 height 10
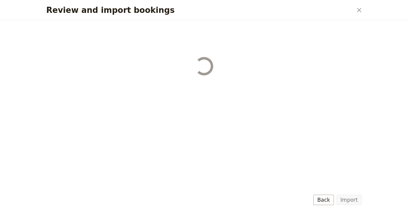
select select "68b002b7cac3c784cf00db27"
select select "68b002b7cac3c784cf00db28"
select select "68b002b7cac3c784cf00db29"
select select "68b002b7cac3c784cf00db2a"
select select "650e1b8d408bbede5b0c6045"
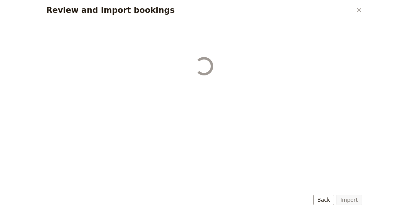
select select "68b002b7cac3c784cf00db2c"
select select "68b002b7cac3c784cf00db2d"
select select "68b002b7cac3c784cf00db2e"
select select "68b002b7cac3c784cf00db2f"
select select "68b002b7cac3c784cf00db30"
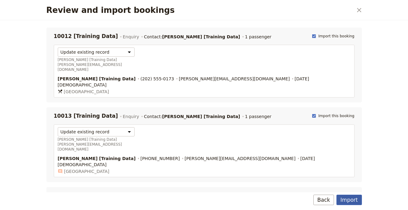
click at [343, 199] on button "Import" at bounding box center [348, 200] width 25 height 10
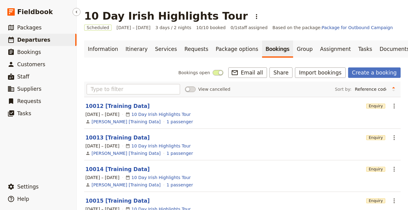
click at [67, 41] on link "​ Departures" at bounding box center [38, 40] width 76 height 12
select select "UPDATED_AT"
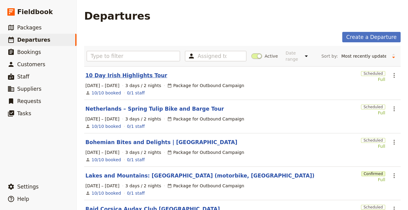
click at [126, 77] on link "10 Day Irish Highlights Tour" at bounding box center [126, 75] width 82 height 7
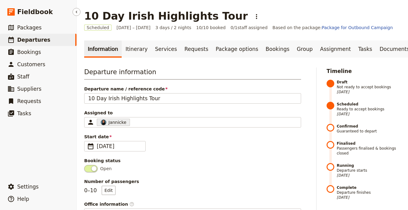
click at [63, 39] on link "​ Departures" at bounding box center [38, 40] width 76 height 12
select select "UPDATED_AT"
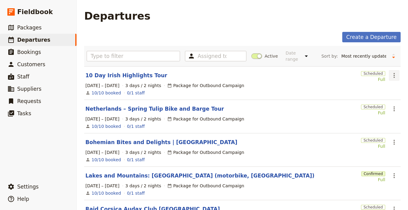
click at [393, 76] on button "​" at bounding box center [394, 75] width 10 height 10
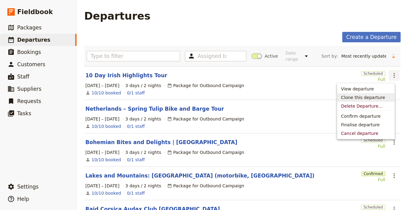
click at [378, 99] on span "Clone this departure" at bounding box center [363, 98] width 44 height 6
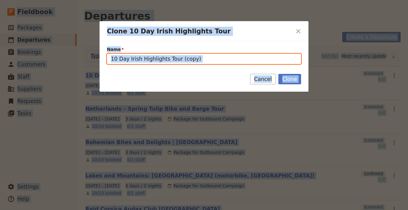
click at [259, 62] on input "10 Day Irish Highlights Tour (copy)" at bounding box center [204, 59] width 194 height 10
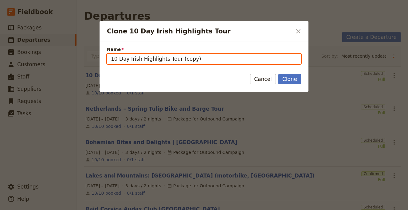
click at [259, 62] on input "10 Day Irish Highlights Tour (copy)" at bounding box center [204, 59] width 194 height 10
paste input "5 Day Winter Highlands & Skye Tour"
type input "5 Day Winter Highlands & Skye Tour"
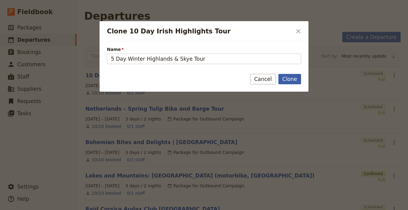
click at [283, 81] on button "Clone" at bounding box center [289, 79] width 23 height 10
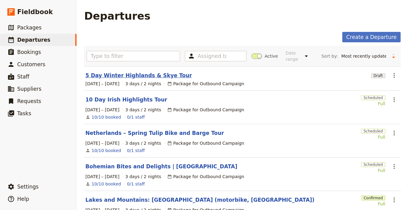
click at [120, 76] on link "5 Day Winter Highlands & Skye Tour" at bounding box center [138, 75] width 107 height 7
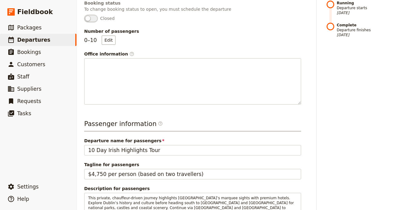
scroll to position [158, 0]
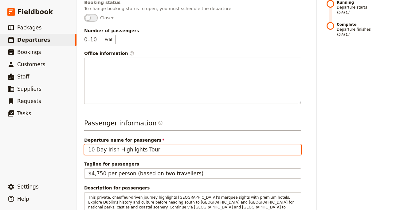
click at [160, 149] on input "10 Day Irish Highlights Tour" at bounding box center [192, 150] width 217 height 10
click at [161, 148] on input "10 Day Irish Highlights Tour" at bounding box center [192, 150] width 217 height 10
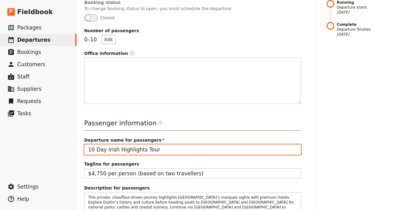
click at [161, 149] on input "10 Day Irish Highlights Tour" at bounding box center [192, 150] width 217 height 10
paste input "5 Day Winter Highlands & Skye"
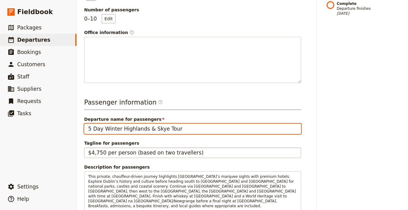
scroll to position [216, 0]
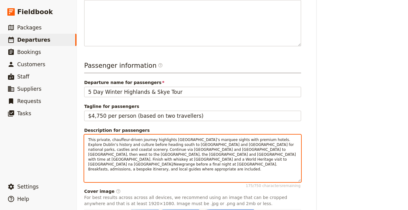
click at [189, 155] on span "This private, chauffeur-driven journey highlights [GEOGRAPHIC_DATA]’s marquee s…" at bounding box center [192, 155] width 209 height 34
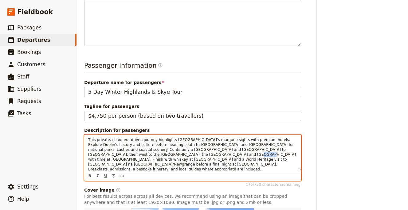
click at [189, 155] on span "This private, chauffeur-driven journey highlights [GEOGRAPHIC_DATA]’s marquee s…" at bounding box center [192, 155] width 209 height 34
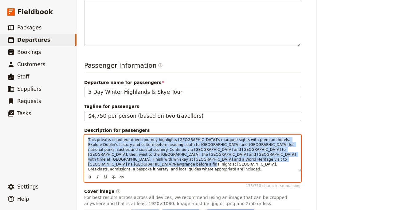
click at [189, 155] on span "This private, chauffeur-driven journey highlights [GEOGRAPHIC_DATA]’s marquee s…" at bounding box center [192, 155] width 209 height 34
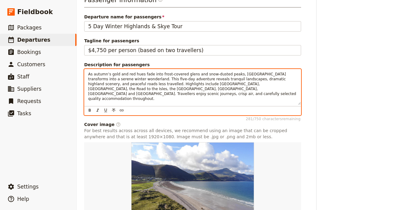
scroll to position [331, 0]
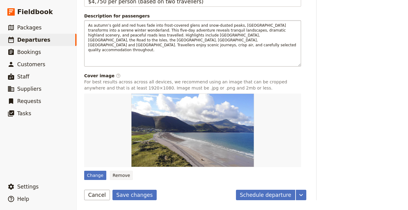
click at [120, 175] on button "Remove" at bounding box center [121, 175] width 23 height 9
type input "10 Day Irish Highlights Tour"
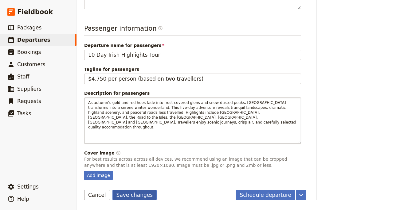
click at [127, 192] on button "Save changes" at bounding box center [134, 195] width 45 height 10
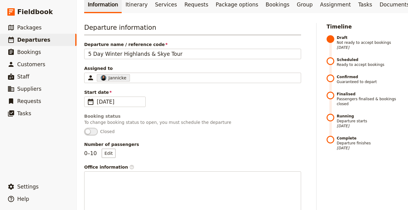
scroll to position [0, 0]
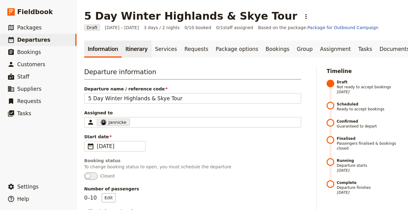
click at [131, 51] on link "Itinerary" at bounding box center [136, 49] width 29 height 17
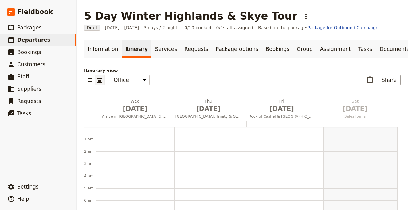
scroll to position [80, 0]
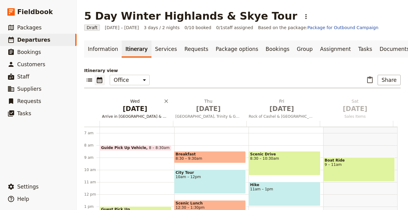
click at [144, 110] on span "[DATE]" at bounding box center [135, 108] width 66 height 9
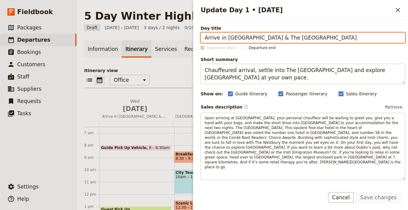
click at [333, 36] on input "Arrive in [GEOGRAPHIC_DATA] & The [GEOGRAPHIC_DATA]" at bounding box center [302, 38] width 204 height 10
click at [333, 37] on input "Arrive in [GEOGRAPHIC_DATA] & The [GEOGRAPHIC_DATA]" at bounding box center [302, 38] width 204 height 10
paste input "Loch Lomond & Glencoe"
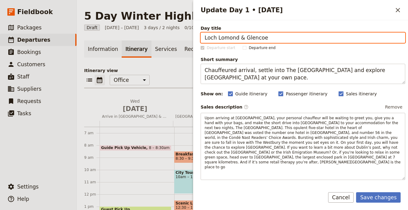
type input "Loch Lomond & Glencoe"
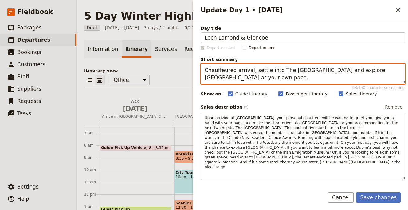
click at [311, 79] on textarea "Chauffeured arrival, settle into The [GEOGRAPHIC_DATA] and explore [GEOGRAPHIC_…" at bounding box center [302, 74] width 204 height 20
paste textarea "Explore [GEOGRAPHIC_DATA]’s [PERSON_NAME] and [PERSON_NAME]’s dramatic Highland…"
type textarea "Explore [GEOGRAPHIC_DATA]’s [PERSON_NAME] and [PERSON_NAME]’s dramatic Highland…"
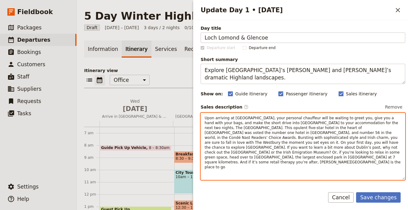
click at [305, 141] on span "Upon arriving at [GEOGRAPHIC_DATA], your personal chauffeur will be waiting to …" at bounding box center [302, 142] width 197 height 53
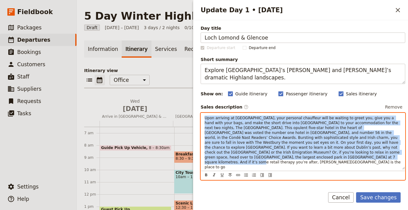
click at [305, 141] on span "Upon arriving at [GEOGRAPHIC_DATA], your personal chauffeur will be waiting to …" at bounding box center [302, 142] width 197 height 53
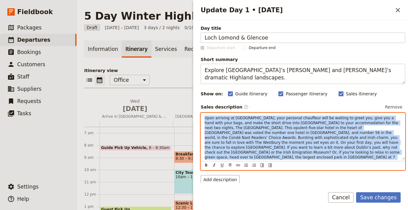
click at [305, 141] on span "Upon arriving at [GEOGRAPHIC_DATA], your personal chauffeur will be waiting to …" at bounding box center [302, 142] width 197 height 53
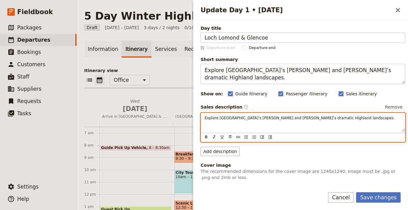
drag, startPoint x: 337, startPoint y: 130, endPoint x: 341, endPoint y: 126, distance: 6.1
click at [337, 130] on div "Explore [GEOGRAPHIC_DATA]’s [PERSON_NAME] and [PERSON_NAME]’s dramatic Highland…" at bounding box center [303, 122] width 204 height 18
click at [341, 126] on div "Explore [GEOGRAPHIC_DATA]’s [PERSON_NAME] and [PERSON_NAME]’s dramatic Highland…" at bounding box center [303, 122] width 204 height 18
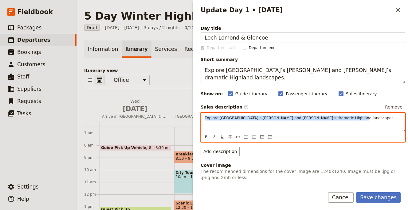
click at [341, 126] on div "Explore [GEOGRAPHIC_DATA]’s [PERSON_NAME] and [PERSON_NAME]’s dramatic Highland…" at bounding box center [303, 122] width 204 height 18
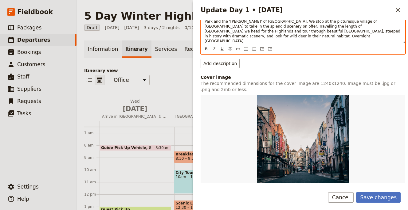
scroll to position [134, 0]
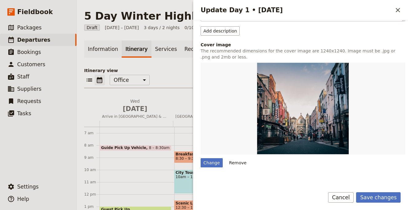
click at [240, 158] on button "Remove" at bounding box center [237, 162] width 23 height 9
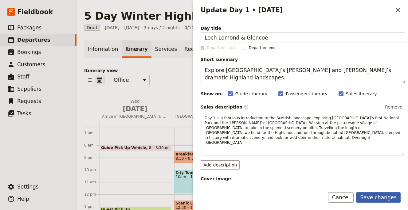
click at [373, 197] on button "Save changes" at bounding box center [378, 197] width 45 height 10
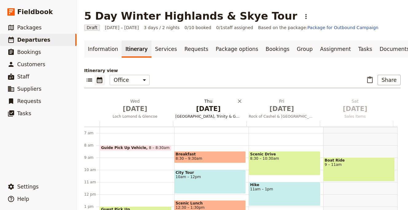
click at [210, 115] on span "[GEOGRAPHIC_DATA], Trinity & Guinness" at bounding box center [208, 116] width 71 height 5
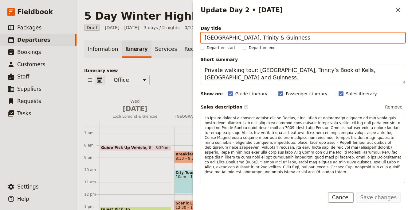
click at [362, 41] on input "[GEOGRAPHIC_DATA], Trinity & Guinness" at bounding box center [302, 38] width 204 height 10
click at [361, 41] on input "[GEOGRAPHIC_DATA], Trinity & Guinness" at bounding box center [302, 38] width 204 height 10
paste input "Road to [GEOGRAPHIC_DATA]"
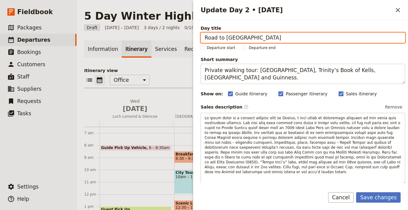
type input "Road to [GEOGRAPHIC_DATA]"
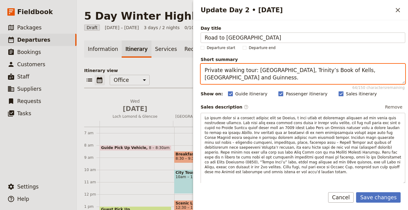
click at [296, 76] on textarea "Private walking tour: [GEOGRAPHIC_DATA], Trinity’s Book of Kells, [GEOGRAPHIC_D…" at bounding box center [302, 74] width 204 height 20
paste textarea "Travel the scenic Road to the Isles and ferry to the [GEOGRAPHIC_DATA]"
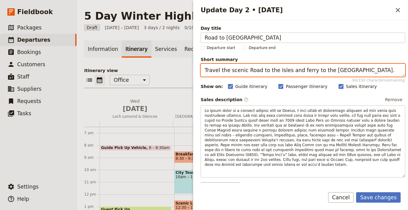
type textarea "Travel the scenic Road to the Isles and ferry to the [GEOGRAPHIC_DATA]."
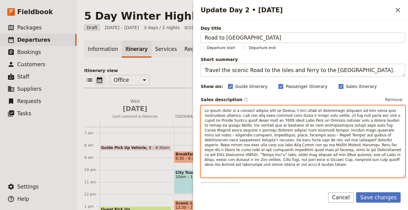
click at [286, 137] on span "Update Day 2 • 1 Jan" at bounding box center [303, 138] width 198 height 58
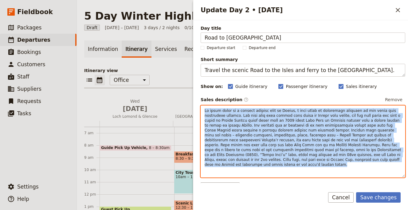
click at [286, 137] on span "Update Day 2 • 1 Jan" at bounding box center [303, 138] width 198 height 58
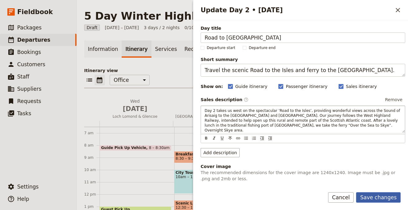
click at [386, 197] on button "Save changes" at bounding box center [378, 197] width 45 height 10
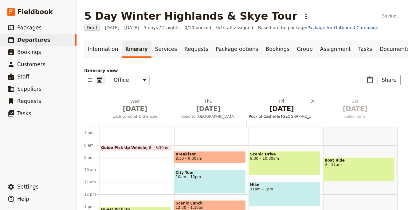
click at [285, 114] on button "[DATE] Rock of Cashel & [GEOGRAPHIC_DATA]" at bounding box center [282, 109] width 73 height 23
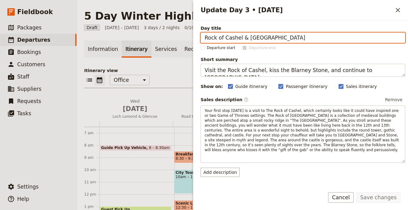
paste input "Isle of Sky"
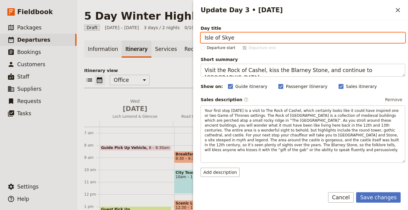
type input "Isle of Skye"
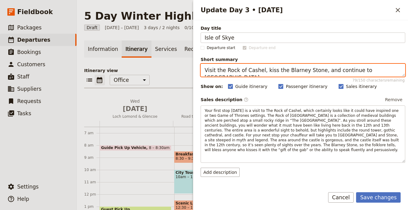
click at [298, 74] on textarea "Visit the Rock of Cashel, kiss the Blarney Stone, and continue to [GEOGRAPHIC_D…" at bounding box center [302, 70] width 204 height 13
paste textarea "Discover [PERSON_NAME]’s rugged beauty, from Portree to [GEOGRAPHIC_DATA] and t…"
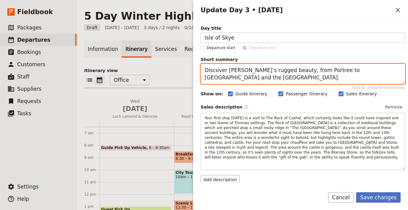
type textarea "Discover [PERSON_NAME]’s rugged beauty, from Portree to [GEOGRAPHIC_DATA] and t…"
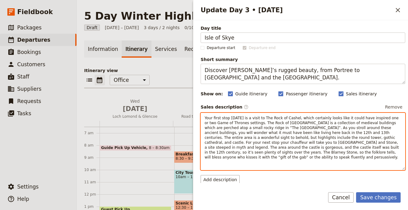
click at [286, 137] on span "Your first stop [DATE] is a visit to The Rock of Cashel, which certainly looks …" at bounding box center [301, 138] width 195 height 44
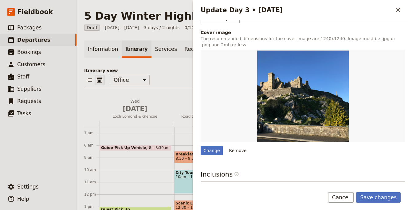
scroll to position [192, 0]
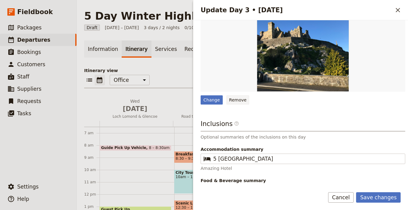
click at [237, 97] on button "Remove" at bounding box center [237, 99] width 23 height 9
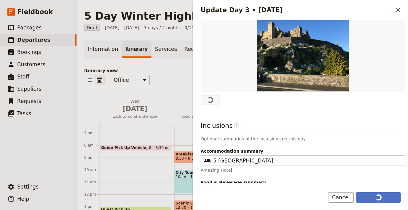
scroll to position [0, 0]
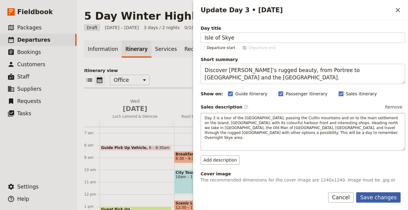
click at [377, 195] on button "Save changes" at bounding box center [378, 197] width 45 height 10
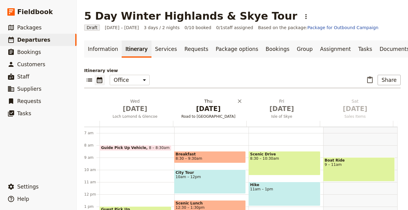
click at [218, 117] on span "Road to [GEOGRAPHIC_DATA]" at bounding box center [208, 116] width 71 height 5
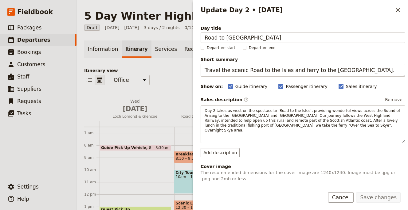
scroll to position [193, 0]
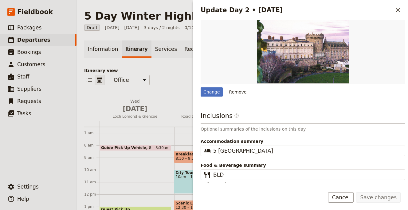
click at [237, 88] on button "Remove" at bounding box center [237, 91] width 23 height 9
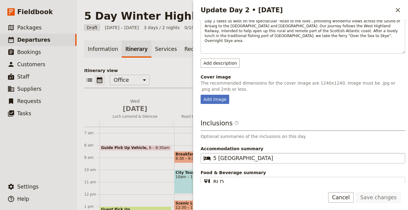
scroll to position [97, 0]
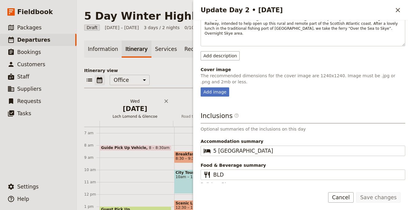
click at [135, 107] on span "[DATE]" at bounding box center [135, 108] width 66 height 9
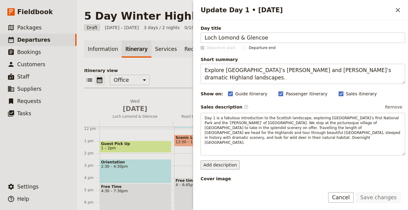
scroll to position [104, 0]
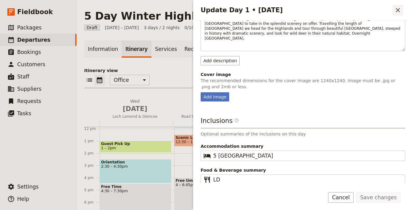
click at [394, 12] on button "​" at bounding box center [397, 10] width 10 height 10
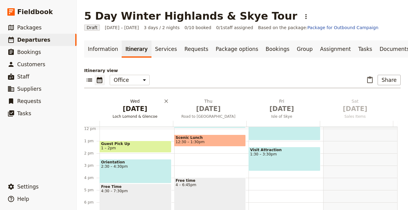
click at [145, 116] on span "Loch Lomond & Glencoe" at bounding box center [134, 116] width 71 height 5
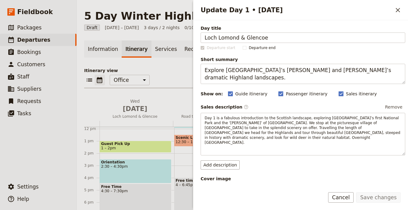
drag, startPoint x: 237, startPoint y: 38, endPoint x: 195, endPoint y: 38, distance: 42.4
click at [195, 38] on div "Day title Loch Lomond & Glencoe Departure start Departure end Short summary Exp…" at bounding box center [300, 101] width 215 height 163
click at [399, 10] on icon "Close drawer" at bounding box center [397, 9] width 7 height 7
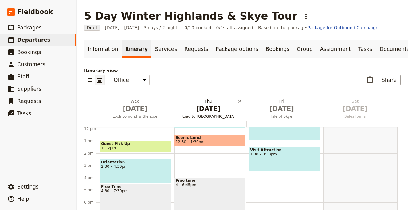
click at [221, 112] on span "[DATE]" at bounding box center [208, 108] width 66 height 9
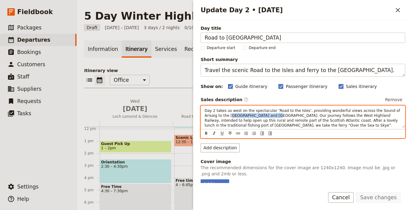
drag, startPoint x: 230, startPoint y: 116, endPoint x: 268, endPoint y: 115, distance: 38.4
click at [268, 115] on span "Day 2 takes us west on the spectacular ‘Road to the Isles’, providing wonderful…" at bounding box center [302, 121] width 196 height 24
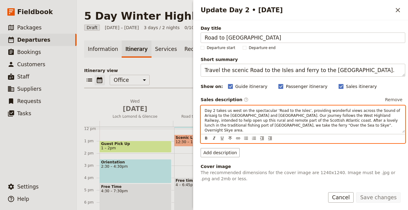
click at [270, 115] on span "Day 2 takes us west on the spectacular ‘Road to the Isles’, providing wonderful…" at bounding box center [302, 121] width 196 height 24
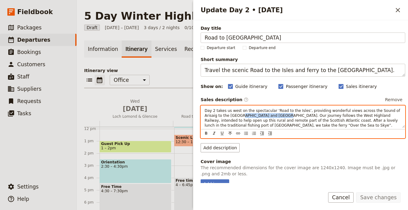
drag, startPoint x: 278, startPoint y: 116, endPoint x: 239, endPoint y: 116, distance: 38.7
click at [239, 116] on span "Day 2 takes us west on the spectacular ‘Road to the Isles’, providing wonderful…" at bounding box center [302, 121] width 196 height 24
copy span "Isles of Eigg and Rhum"
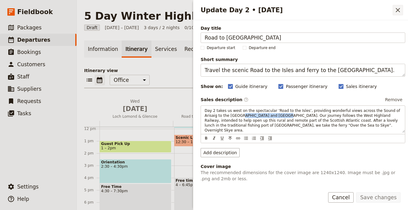
click at [397, 11] on icon "Close drawer" at bounding box center [397, 9] width 7 height 7
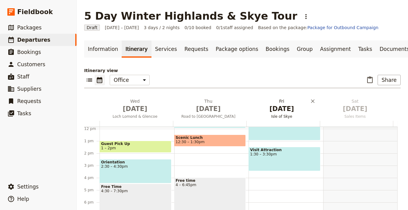
click at [268, 115] on span "Isle of Skye" at bounding box center [281, 116] width 71 height 5
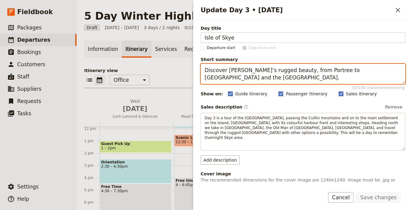
click at [235, 72] on textarea "Discover [PERSON_NAME]’s rugged beauty, from Portree to [GEOGRAPHIC_DATA] and t…" at bounding box center [302, 74] width 204 height 20
drag, startPoint x: 317, startPoint y: 71, endPoint x: 336, endPoint y: 71, distance: 19.0
click at [336, 71] on textarea "Discover [PERSON_NAME]’s rugged beauty, from Portree to [GEOGRAPHIC_DATA] and t…" at bounding box center [302, 74] width 204 height 20
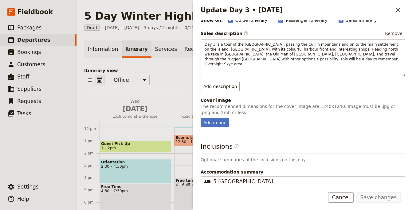
scroll to position [112, 0]
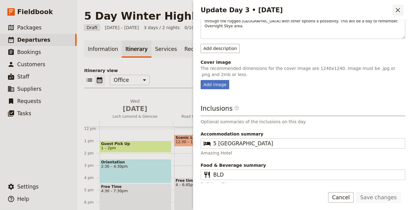
click at [393, 13] on button "​" at bounding box center [397, 10] width 10 height 10
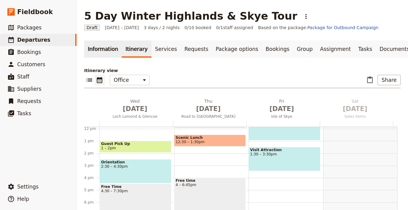
click at [105, 52] on link "Information" at bounding box center [102, 49] width 37 height 17
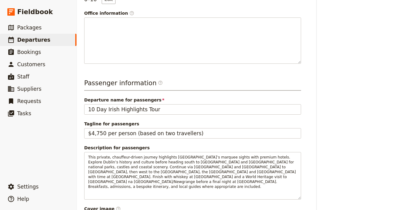
scroll to position [253, 0]
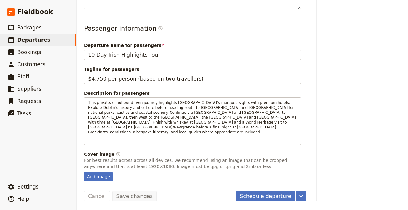
click at [105, 170] on fieldset "Cover image ​ For best results across across all devices, we recommend using an…" at bounding box center [192, 166] width 217 height 30
click at [98, 175] on div "Add image" at bounding box center [98, 176] width 29 height 9
click at [84, 172] on input "Add image" at bounding box center [84, 172] width 0 height 0
type input "C:\fakepath\bjorn-snelders-Cd3Ek7rNXSk-unsplash (1).jpg"
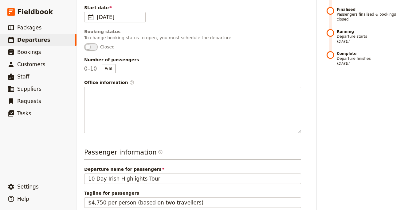
scroll to position [0, 0]
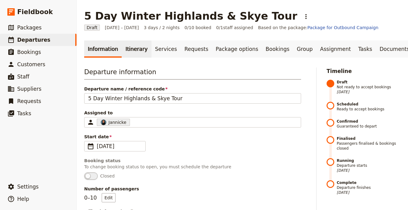
click at [132, 56] on link "Itinerary" at bounding box center [136, 49] width 29 height 17
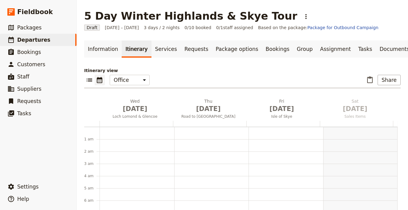
scroll to position [80, 0]
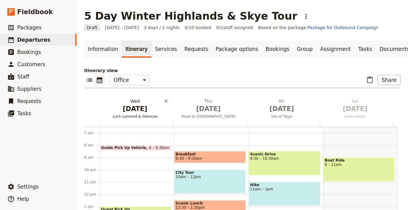
click at [136, 112] on span "[DATE]" at bounding box center [135, 108] width 66 height 9
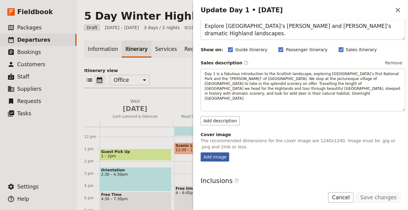
scroll to position [57, 0]
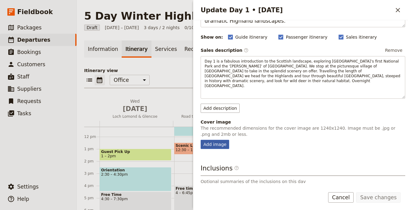
click at [214, 140] on div "Add image" at bounding box center [214, 144] width 29 height 9
click at [200, 140] on input "Add image" at bounding box center [200, 140] width 0 height 0
type input "C:\fakepath\[PERSON_NAME]-5vF16lNZ-gI-unsplash (1).jpg"
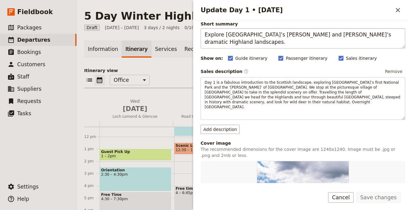
scroll to position [0, 0]
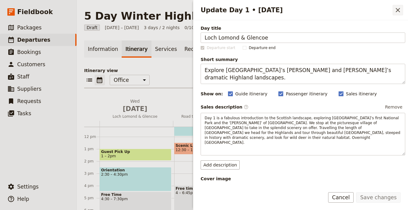
click at [396, 10] on icon "Close drawer" at bounding box center [397, 9] width 7 height 7
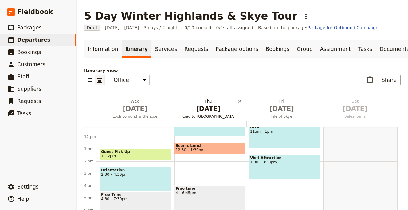
click at [216, 113] on span "[DATE]" at bounding box center [208, 108] width 66 height 9
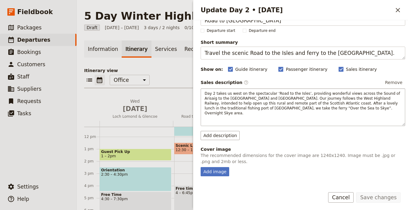
scroll to position [47, 0]
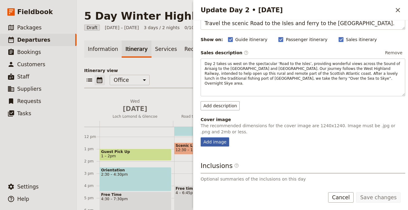
click at [218, 139] on div "Add image" at bounding box center [214, 142] width 29 height 9
click at [200, 138] on input "Add image" at bounding box center [200, 137] width 0 height 0
type input "C:\fakepath\milad-fakurian-fnLMLkFljPs-unsplash (1).jpg"
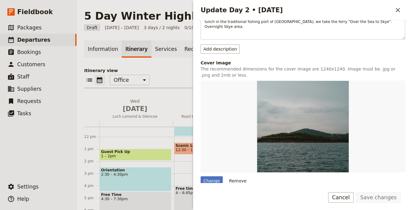
scroll to position [134, 0]
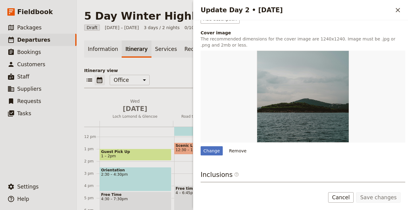
click at [395, 16] on div "Update Day 2 • [DATE] ​" at bounding box center [300, 10] width 215 height 20
click at [395, 10] on icon "Close drawer" at bounding box center [397, 9] width 7 height 7
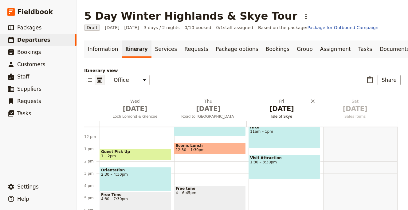
click at [286, 107] on span "[DATE]" at bounding box center [282, 108] width 66 height 9
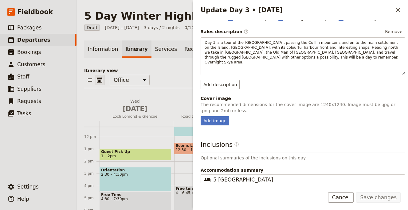
scroll to position [112, 0]
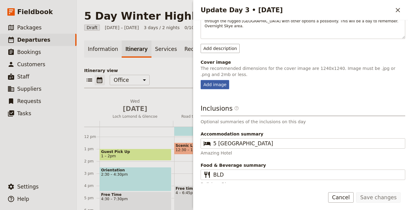
click at [225, 80] on div "Add image" at bounding box center [214, 84] width 29 height 9
click at [200, 80] on input "Add image" at bounding box center [200, 80] width 0 height 0
type input "C:\fakepath\[PERSON_NAME]-iletpKg3KAQ-unsplash (1).jpg"
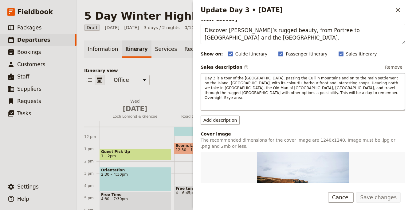
scroll to position [117, 0]
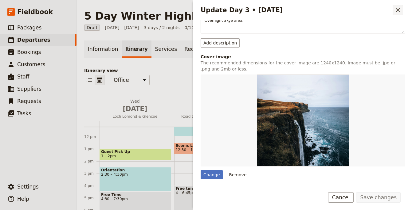
click at [398, 13] on icon "Close drawer" at bounding box center [397, 9] width 7 height 7
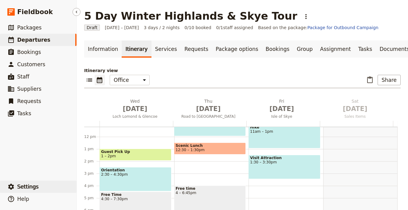
click at [34, 186] on span "Settings" at bounding box center [27, 187] width 21 height 6
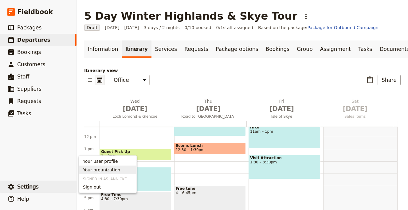
click at [110, 170] on span "Your organization" at bounding box center [101, 170] width 37 height 6
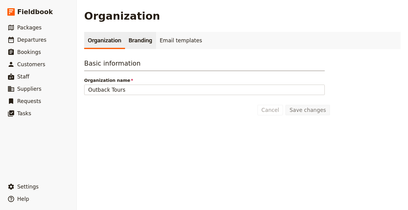
click at [138, 41] on link "Branding" at bounding box center [140, 40] width 31 height 17
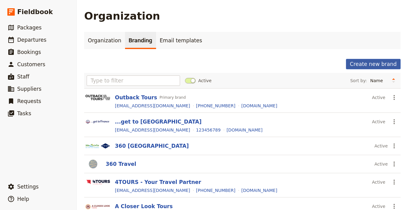
click at [354, 65] on button "Create new brand" at bounding box center [373, 64] width 55 height 10
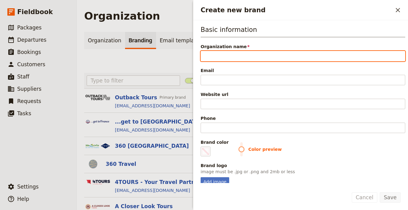
click at [329, 56] on input "Organization name" at bounding box center [302, 56] width 204 height 10
paste input "Best Scottish Tours"
type input "Best Scottish Tours"
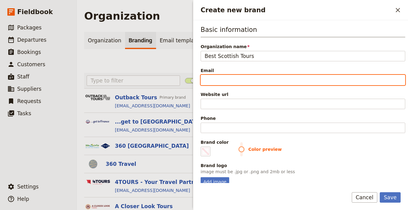
click at [319, 79] on input "Email" at bounding box center [302, 80] width 204 height 10
paste input "[EMAIL_ADDRESS][DOMAIN_NAME]"
type input "[EMAIL_ADDRESS][DOMAIN_NAME]"
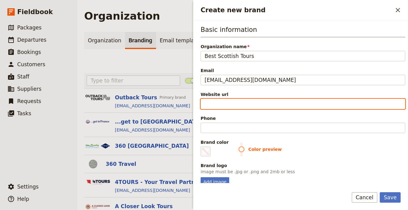
click at [244, 100] on input "Website url" at bounding box center [302, 104] width 204 height 10
paste input "[URL][DOMAIN_NAME]"
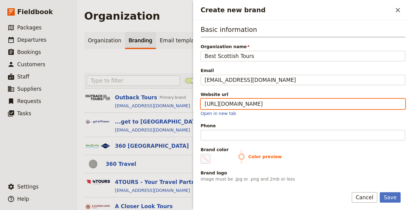
type input "[URL][DOMAIN_NAME]"
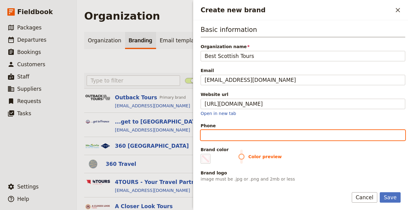
click at [265, 134] on input "Phone" at bounding box center [302, 135] width 204 height 10
paste input "[PHONE_NUMBER]"
click at [243, 134] on input "[PHONE_NUMBER]" at bounding box center [302, 135] width 204 height 10
click at [232, 135] on input "[PHONE_NUMBER]" at bounding box center [302, 135] width 204 height 10
click at [224, 135] on input "[PHONE_NUMBER]" at bounding box center [302, 135] width 204 height 10
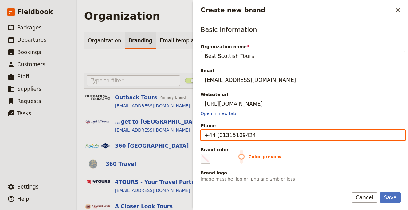
click at [218, 134] on input "+44 (01315109424" at bounding box center [302, 135] width 204 height 10
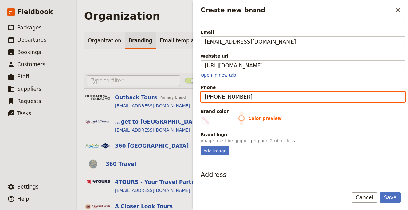
scroll to position [86, 0]
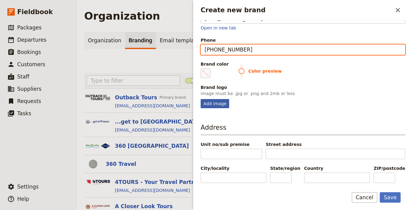
type input "[PHONE_NUMBER]"
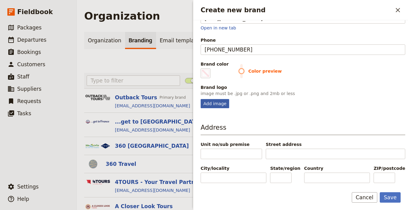
click at [223, 104] on div "Add image" at bounding box center [214, 103] width 29 height 9
click at [200, 99] on input "Add image" at bounding box center [200, 99] width 0 height 0
type input "C:\fakepath\BST-logo-colour.png"
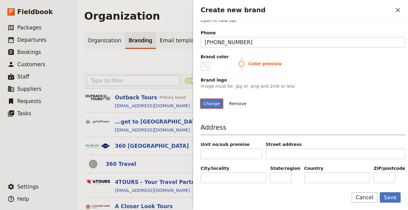
scroll to position [91, 0]
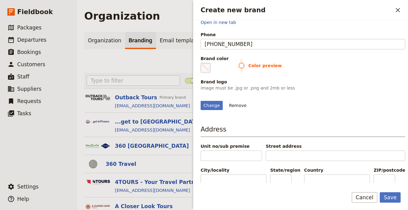
click at [208, 68] on span "Create new brand" at bounding box center [205, 67] width 7 height 7
click at [202, 63] on input "#000000" at bounding box center [202, 63] width 0 height 0
type input "#5d325e"
click at [392, 198] on button "Save" at bounding box center [389, 197] width 21 height 10
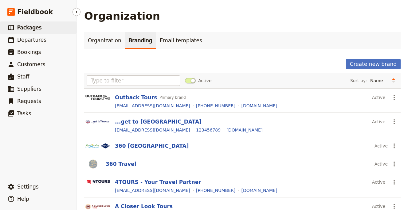
click at [38, 29] on span "Packages" at bounding box center [29, 28] width 24 height 6
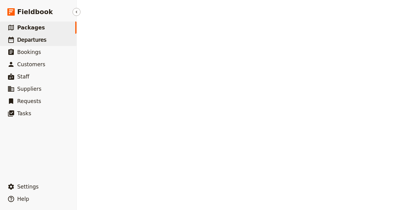
click at [40, 39] on span "Departures" at bounding box center [31, 40] width 29 height 6
select select "UPDATED_AT"
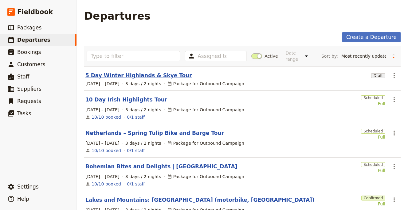
click at [145, 76] on link "5 Day Winter Highlands & Skye Tour" at bounding box center [138, 75] width 107 height 7
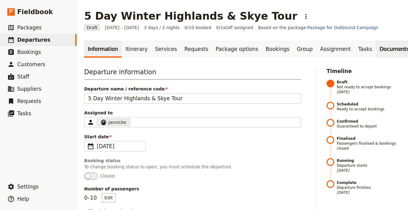
click at [375, 48] on link "Documents" at bounding box center [393, 49] width 37 height 17
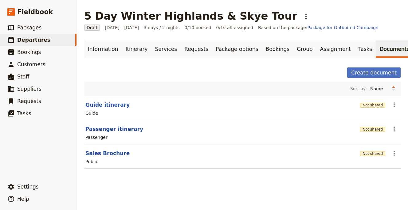
click at [111, 103] on button "Guide itinerary" at bounding box center [107, 104] width 44 height 7
select select "STAFF"
select select "RUN_SHEET"
select select "LARGE"
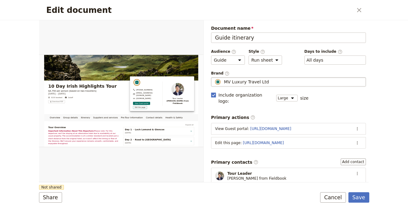
click at [250, 83] on span "MV Luxury Travel Ltd" at bounding box center [246, 82] width 45 height 6
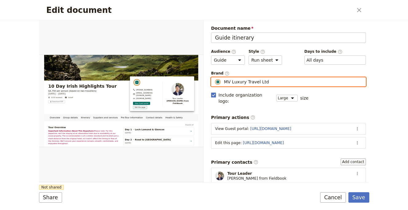
click at [214, 78] on input "MV Luxury Travel Ltd" at bounding box center [213, 77] width 0 height 0
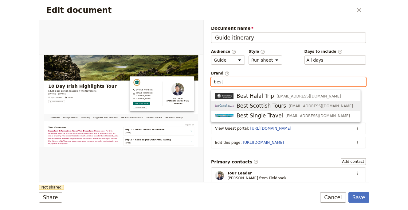
click at [270, 105] on span "Best Scottish Tours" at bounding box center [260, 105] width 49 height 7
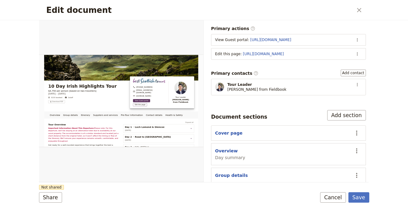
scroll to position [129, 0]
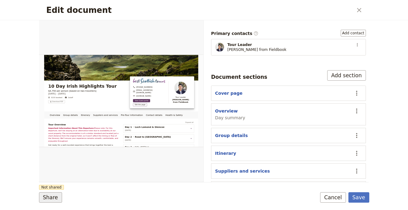
type input "Best Scottish Tours"
click at [53, 195] on button "Share" at bounding box center [50, 197] width 23 height 10
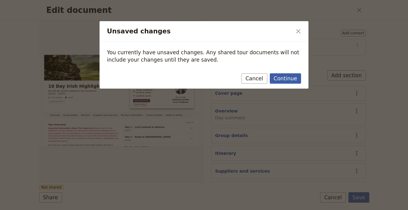
click at [286, 83] on button "Continue" at bounding box center [285, 78] width 31 height 10
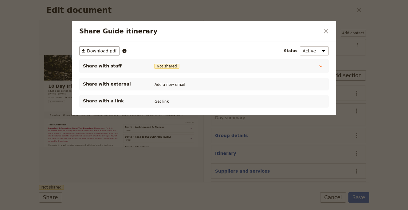
click at [164, 96] on div "Share with a link Get link" at bounding box center [203, 101] width 249 height 12
click at [161, 102] on button "Get link" at bounding box center [161, 101] width 17 height 7
click at [324, 28] on icon "Close dialog" at bounding box center [325, 31] width 7 height 7
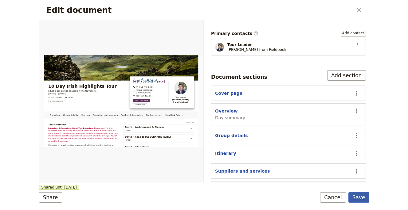
click at [360, 192] on button "Save" at bounding box center [358, 197] width 21 height 10
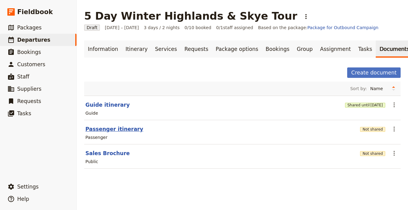
click at [111, 130] on button "Passenger itinerary" at bounding box center [114, 129] width 58 height 7
select select "PASSENGER"
select select "RUN_SHEET"
select select "LARGE"
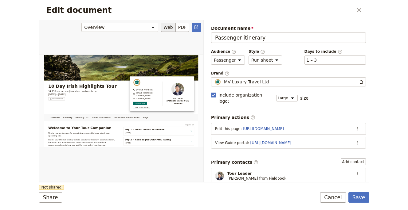
scroll to position [0, 0]
click at [250, 81] on span "MV Luxury Travel Ltd" at bounding box center [246, 82] width 45 height 6
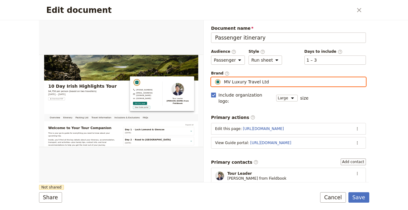
click at [214, 78] on input "MV Luxury Travel Ltd" at bounding box center [213, 77] width 0 height 0
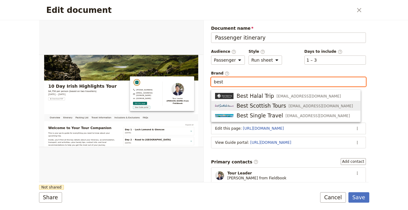
click at [270, 105] on span "Best Scottish Tours" at bounding box center [260, 105] width 49 height 7
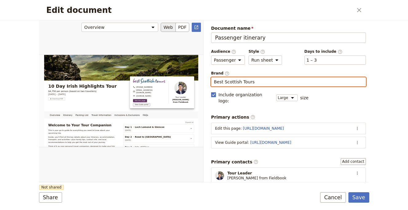
type input "Best Scottish Tours"
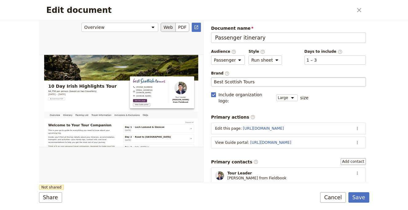
click at [173, 161] on div "Edit document" at bounding box center [121, 101] width 164 height 162
click at [53, 198] on button "Share" at bounding box center [50, 197] width 23 height 10
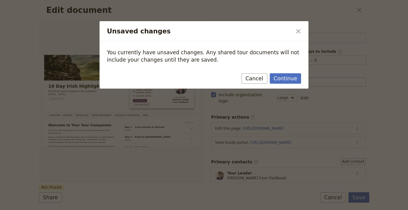
click at [281, 84] on div "Continue Cancel" at bounding box center [203, 80] width 209 height 18
click at [289, 76] on button "Continue" at bounding box center [285, 78] width 31 height 10
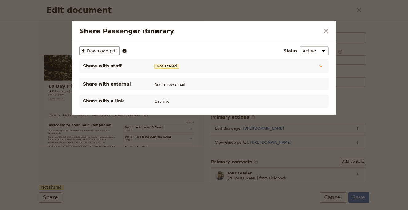
drag, startPoint x: 163, startPoint y: 101, endPoint x: 160, endPoint y: 106, distance: 6.1
click at [164, 101] on button "Get link" at bounding box center [161, 101] width 17 height 7
drag, startPoint x: 328, startPoint y: 30, endPoint x: 332, endPoint y: 39, distance: 10.2
click at [328, 30] on icon "Close dialog" at bounding box center [325, 31] width 7 height 7
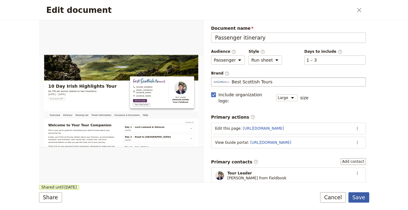
click at [358, 198] on button "Save" at bounding box center [358, 197] width 21 height 10
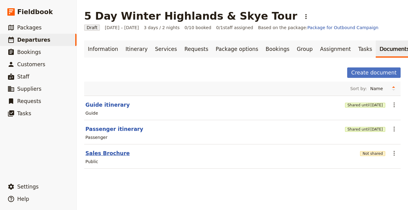
click at [119, 151] on button "Sales Brochure" at bounding box center [107, 153] width 44 height 7
select select "DEFAULT"
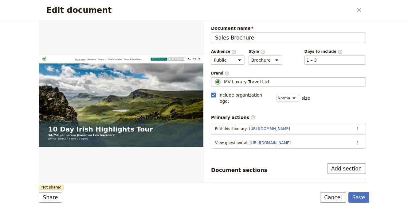
click at [237, 82] on span "MV Luxury Travel Ltd" at bounding box center [246, 82] width 45 height 6
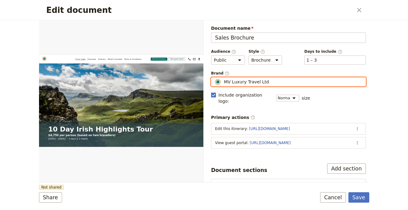
click at [214, 78] on input "MV Luxury Travel Ltd" at bounding box center [213, 77] width 0 height 0
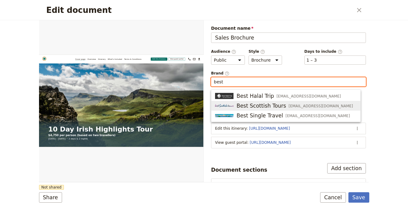
click at [268, 106] on span "Best Scottish Tours" at bounding box center [260, 105] width 49 height 7
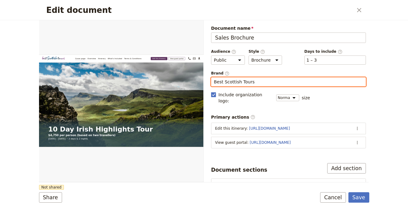
type input "Best Scottish Tours"
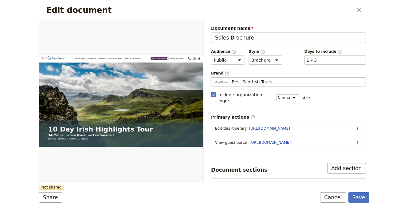
click at [100, 196] on div "Share Not shared Save Cancel" at bounding box center [204, 197] width 330 height 10
click at [59, 201] on button "Share" at bounding box center [50, 197] width 23 height 10
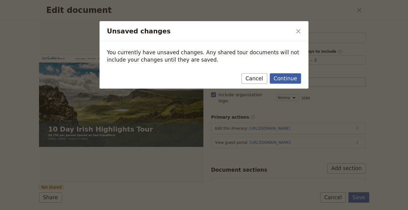
click at [277, 81] on button "Continue" at bounding box center [285, 78] width 31 height 10
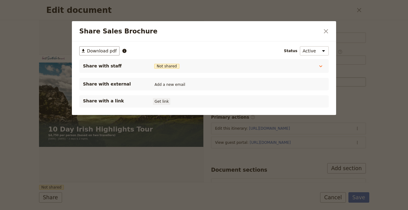
click at [165, 102] on button "Get link" at bounding box center [161, 101] width 17 height 7
click at [326, 32] on icon "Close dialog" at bounding box center [326, 31] width 4 height 4
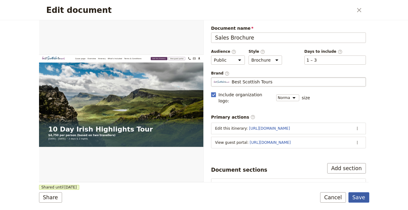
click at [360, 198] on button "Save" at bounding box center [358, 197] width 21 height 10
